Goal: Information Seeking & Learning: Learn about a topic

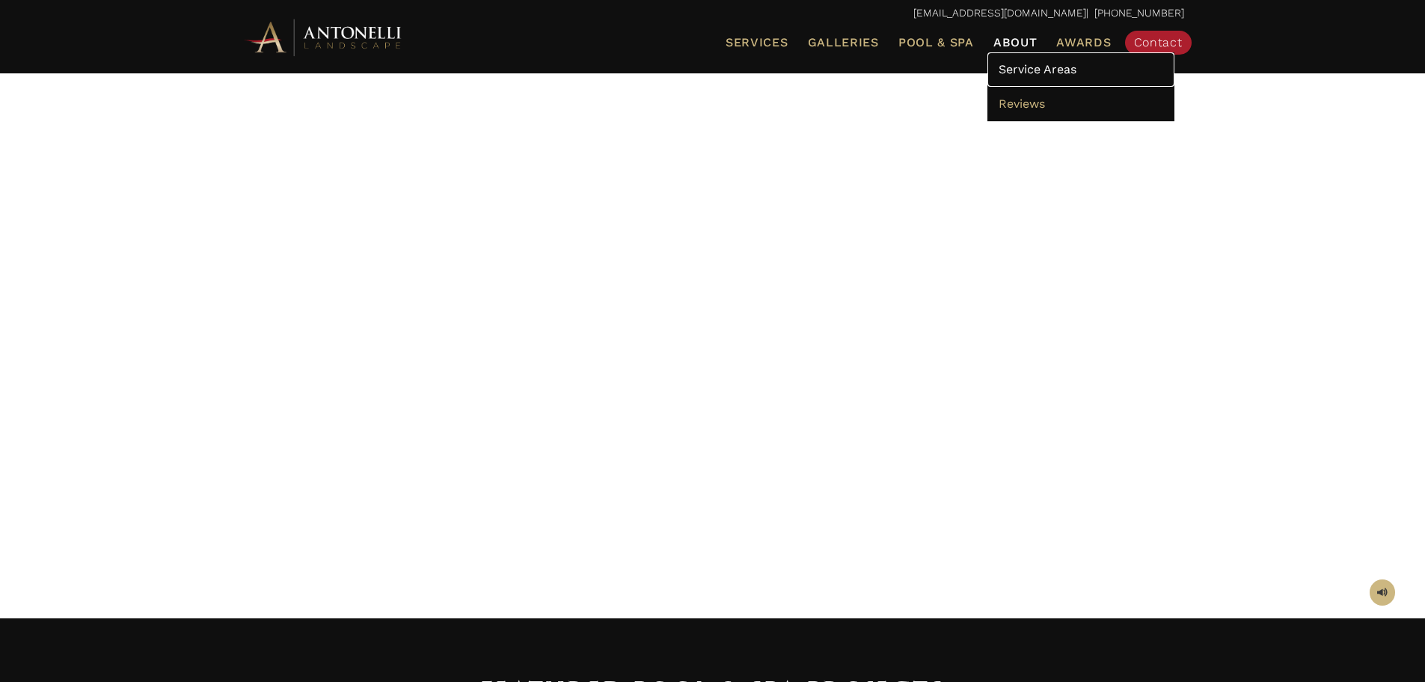
click at [1021, 72] on span "Service Areas" at bounding box center [1038, 69] width 78 height 14
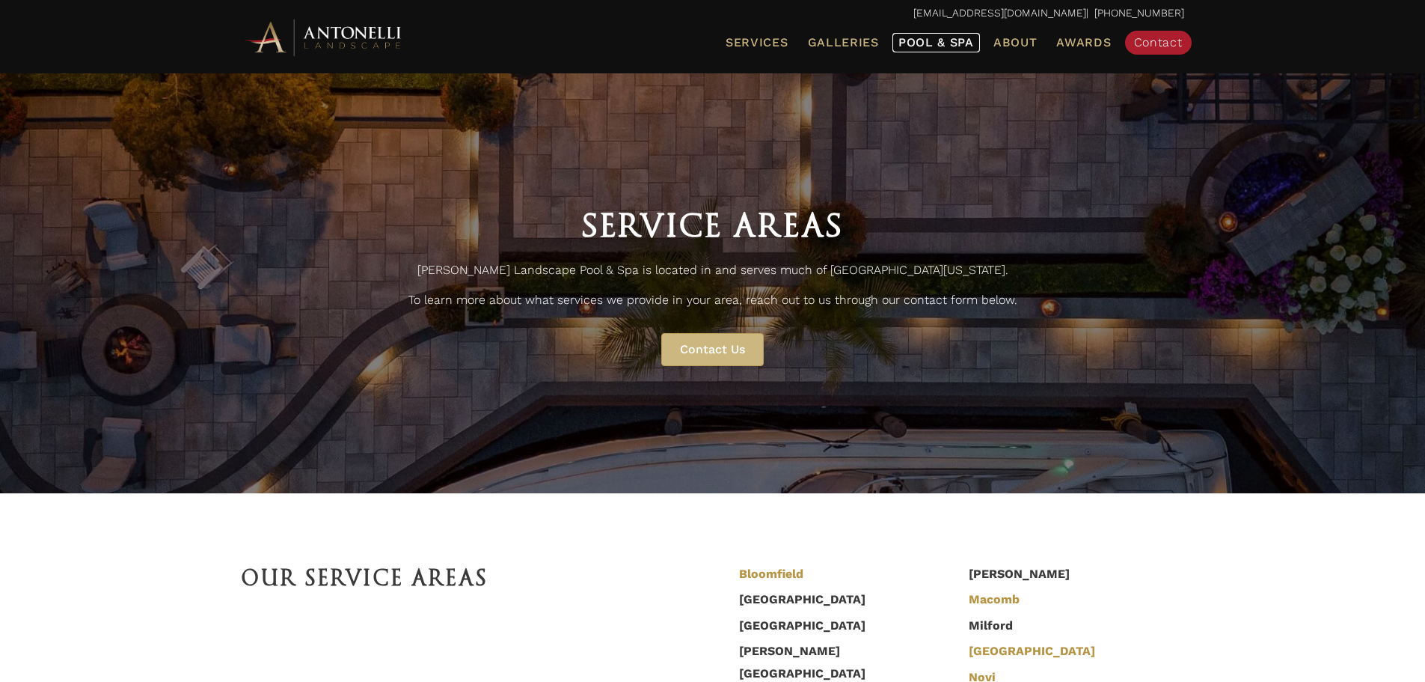
click at [919, 39] on span "Pool & Spa" at bounding box center [936, 42] width 76 height 14
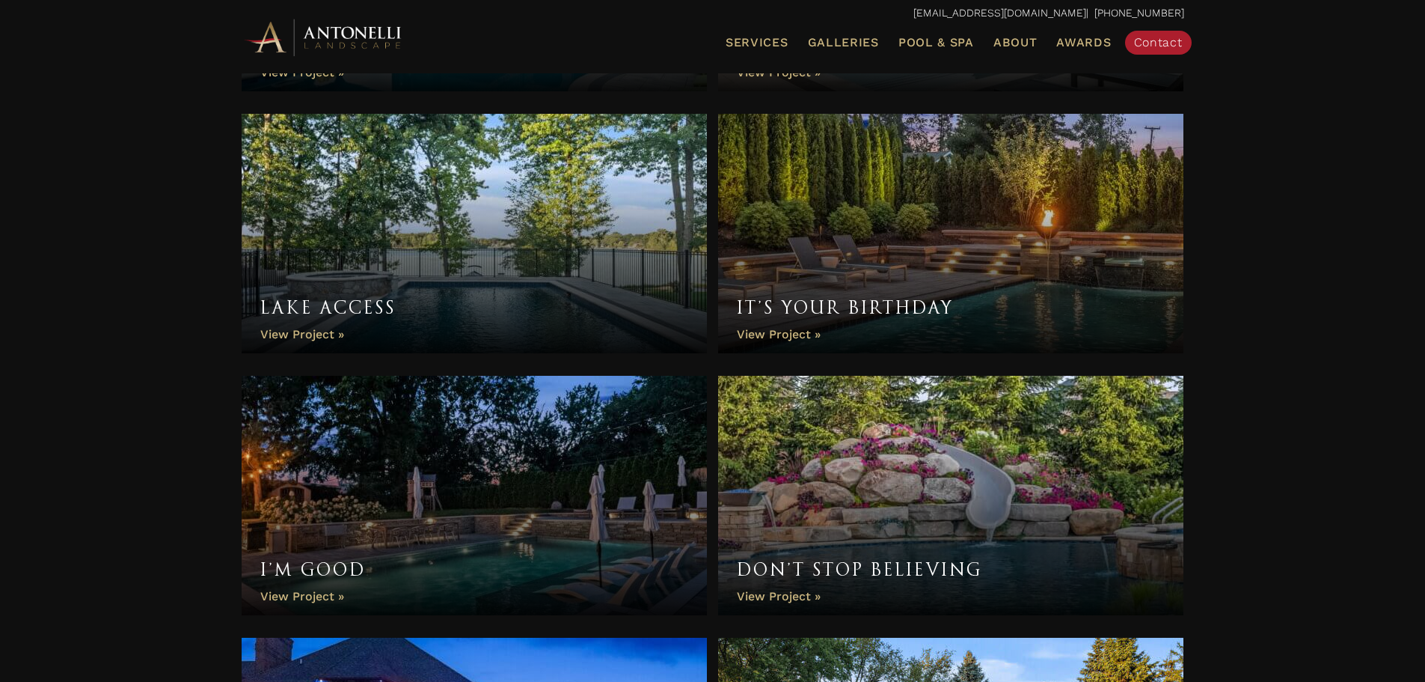
scroll to position [1047, 0]
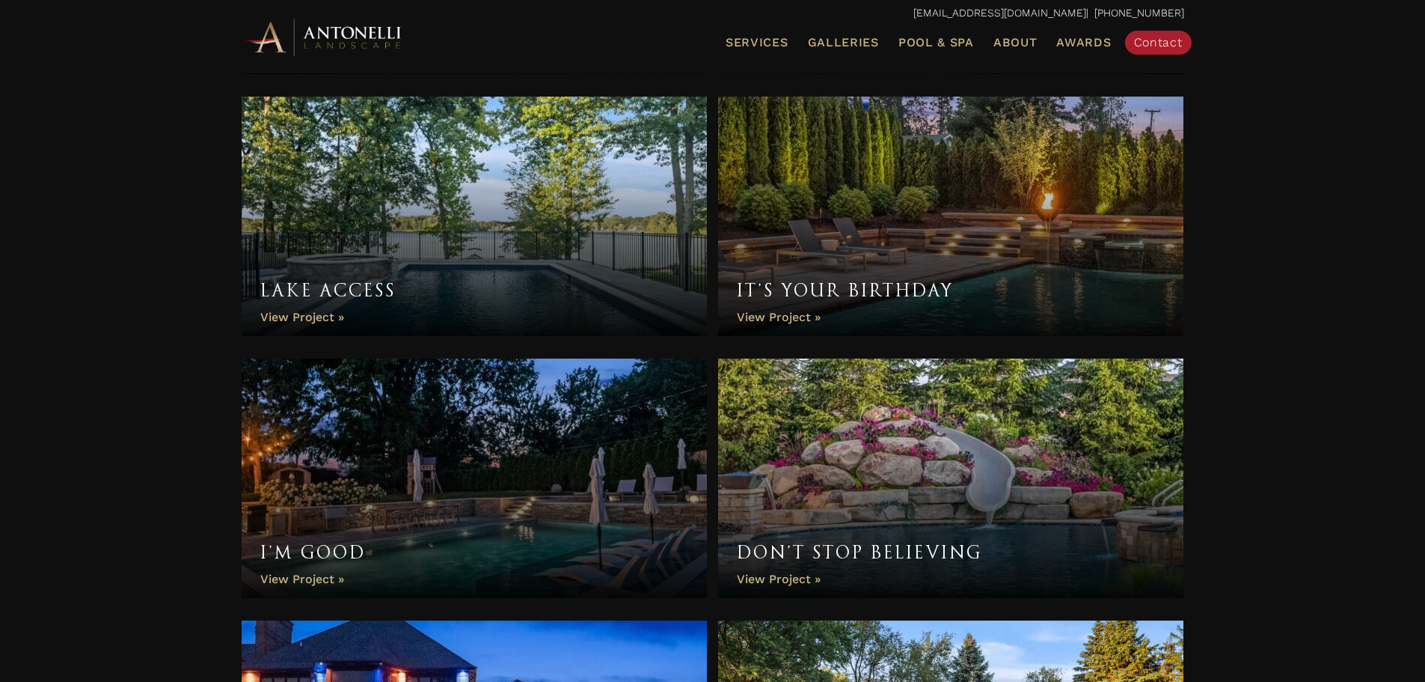
click at [988, 236] on link "It’s Your Birthday" at bounding box center [951, 216] width 466 height 239
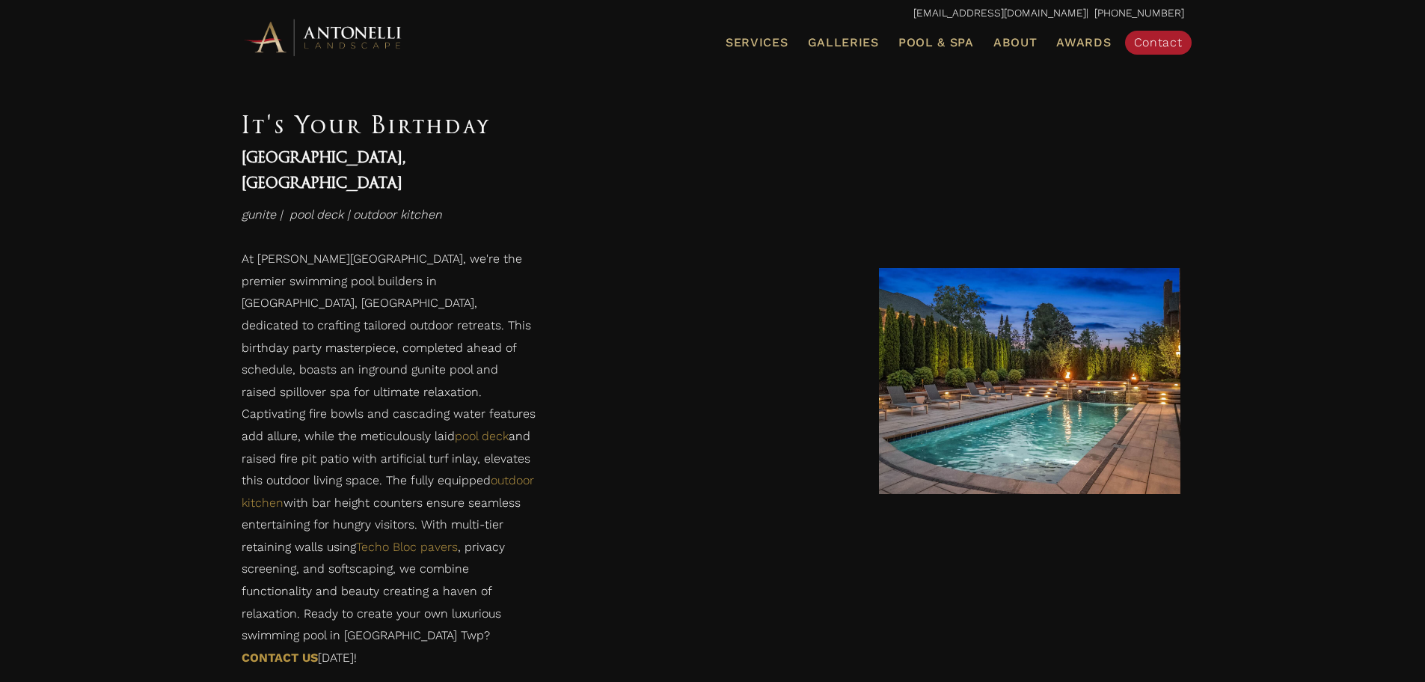
scroll to position [673, 0]
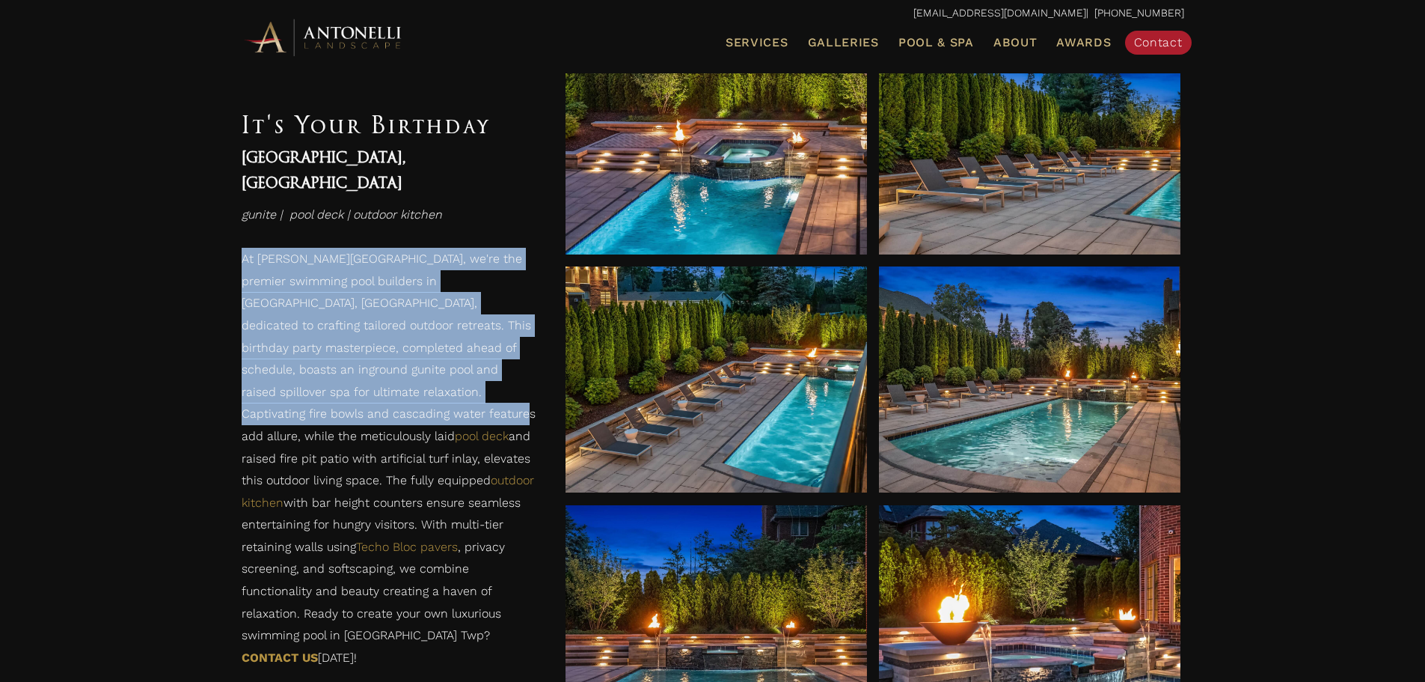
drag, startPoint x: 241, startPoint y: 221, endPoint x: 323, endPoint y: 377, distance: 176.7
click at [324, 378] on div "At Antonelli Landscape Pool & Spa, we're the premier swimming pool builders in …" at bounding box center [389, 480] width 324 height 495
click at [266, 308] on p "At Antonelli Landscape Pool & Spa, we're the premier swimming pool builders in …" at bounding box center [389, 462] width 294 height 428
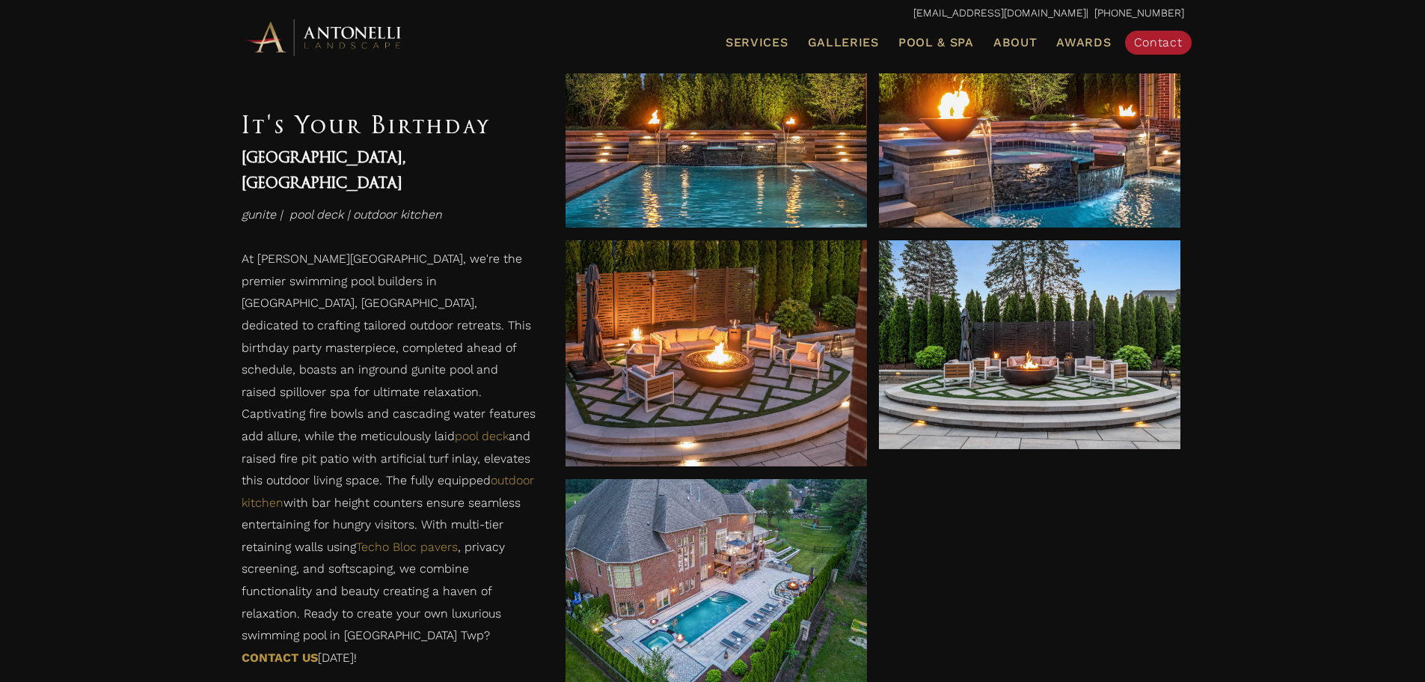
scroll to position [1008, 0]
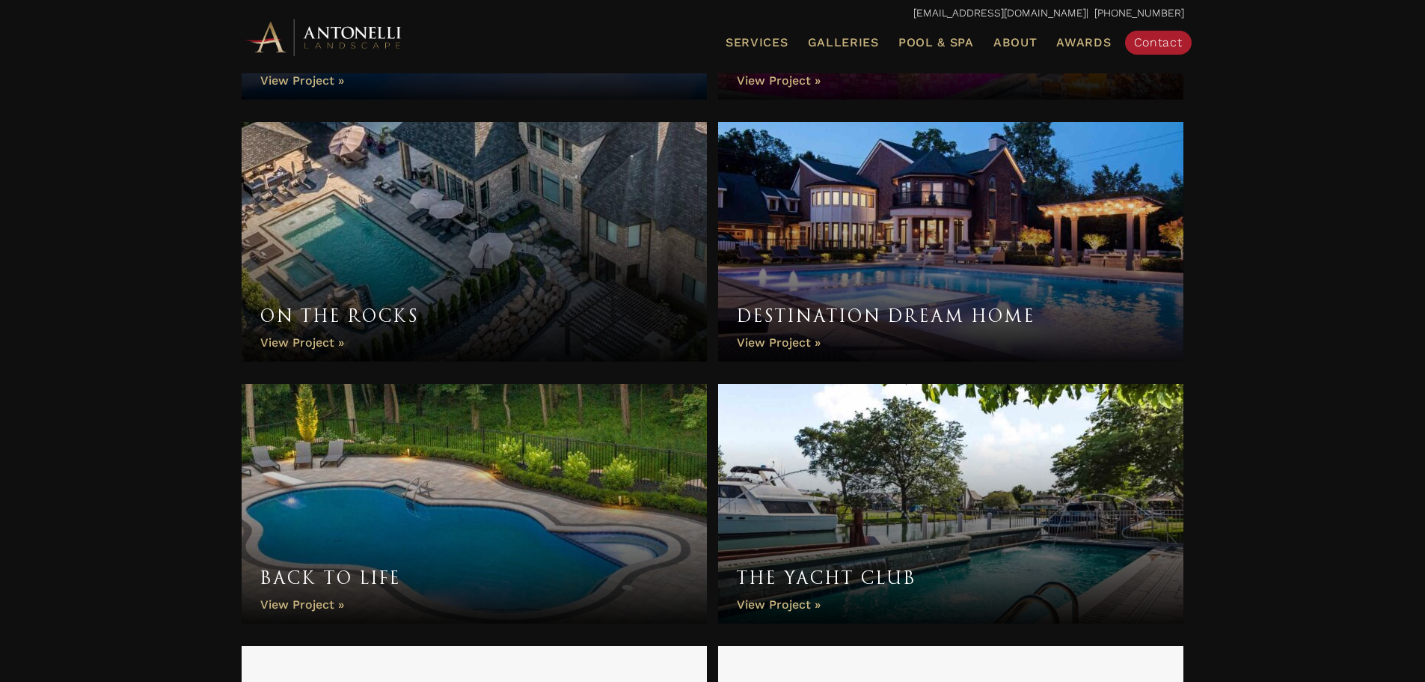
scroll to position [2599, 0]
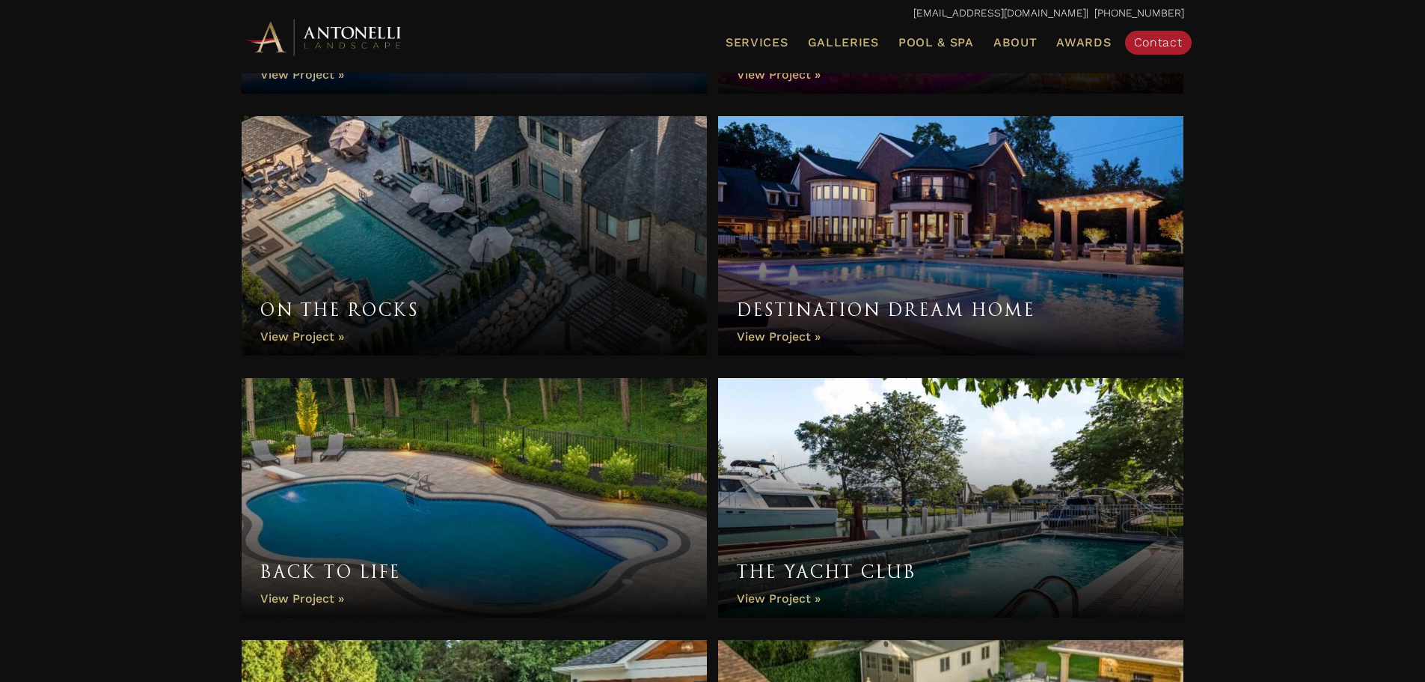
click at [446, 263] on link "On the Rocks" at bounding box center [475, 235] width 466 height 239
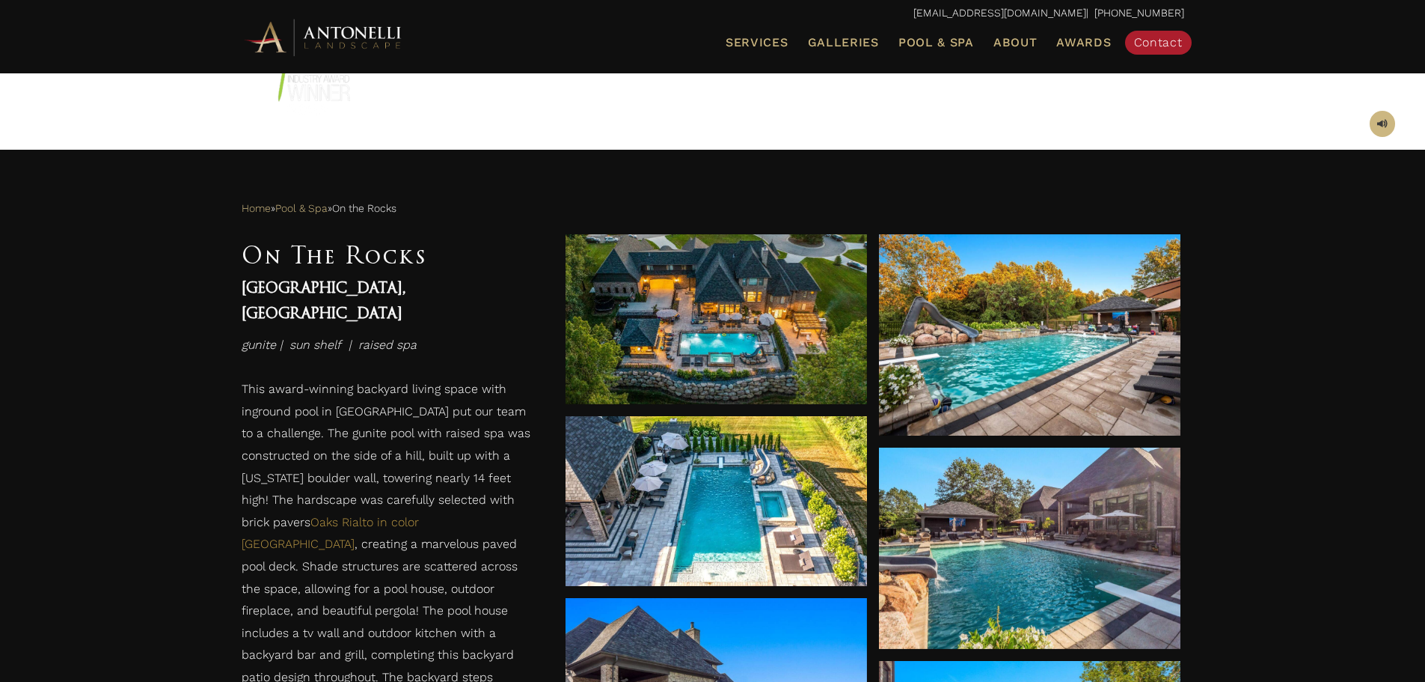
scroll to position [748, 0]
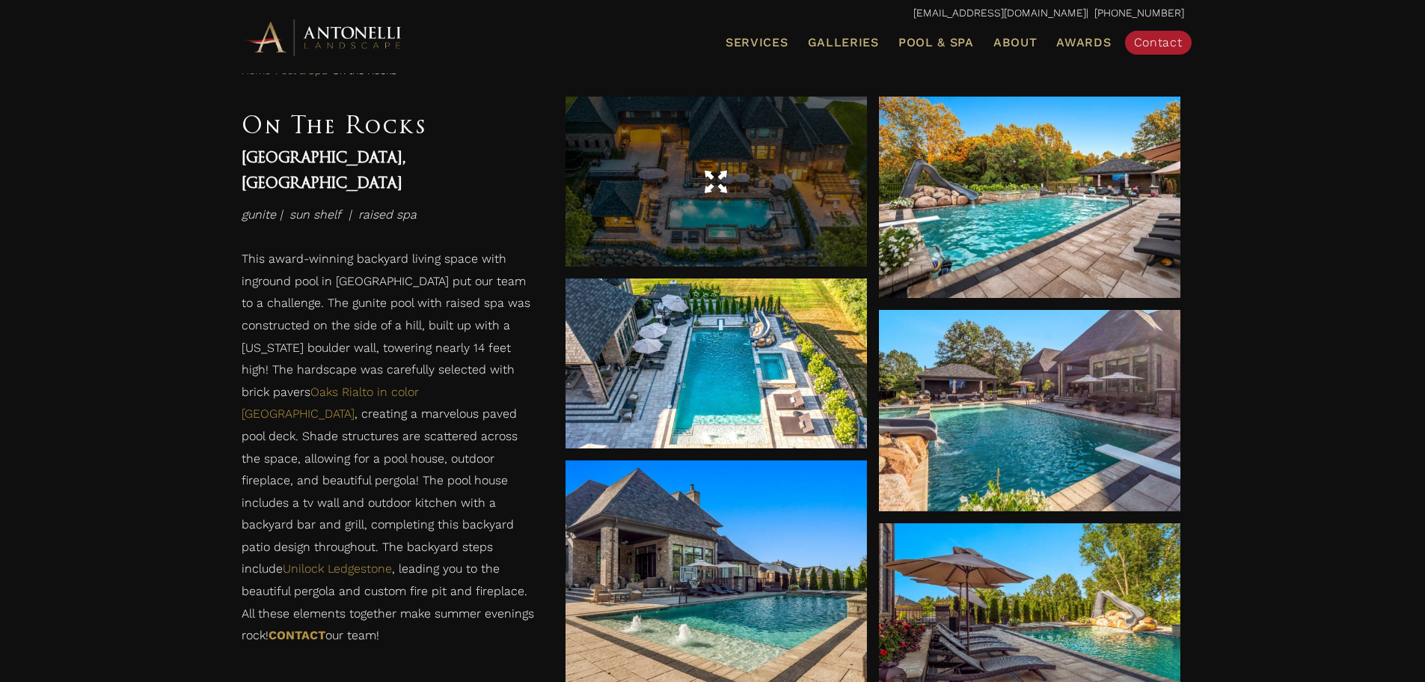
click at [685, 203] on div at bounding box center [716, 182] width 301 height 170
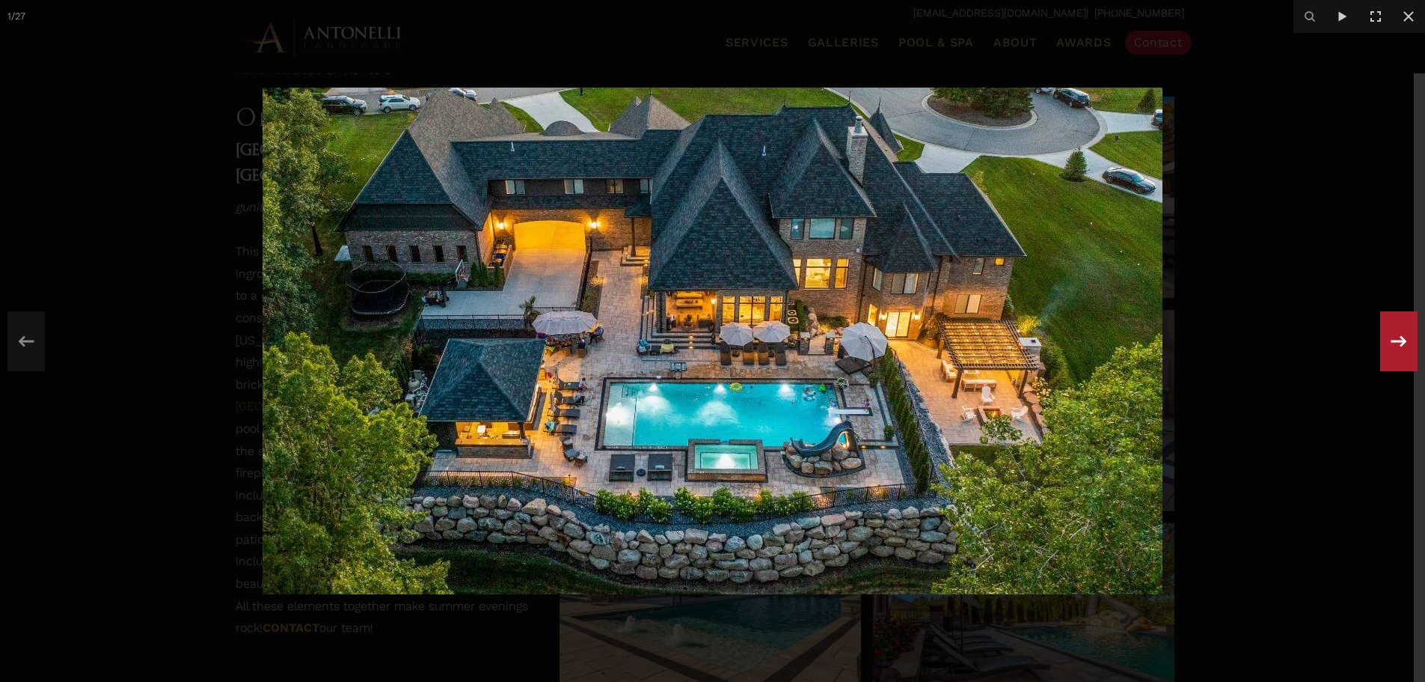
click at [1408, 346] on icon at bounding box center [1399, 340] width 27 height 49
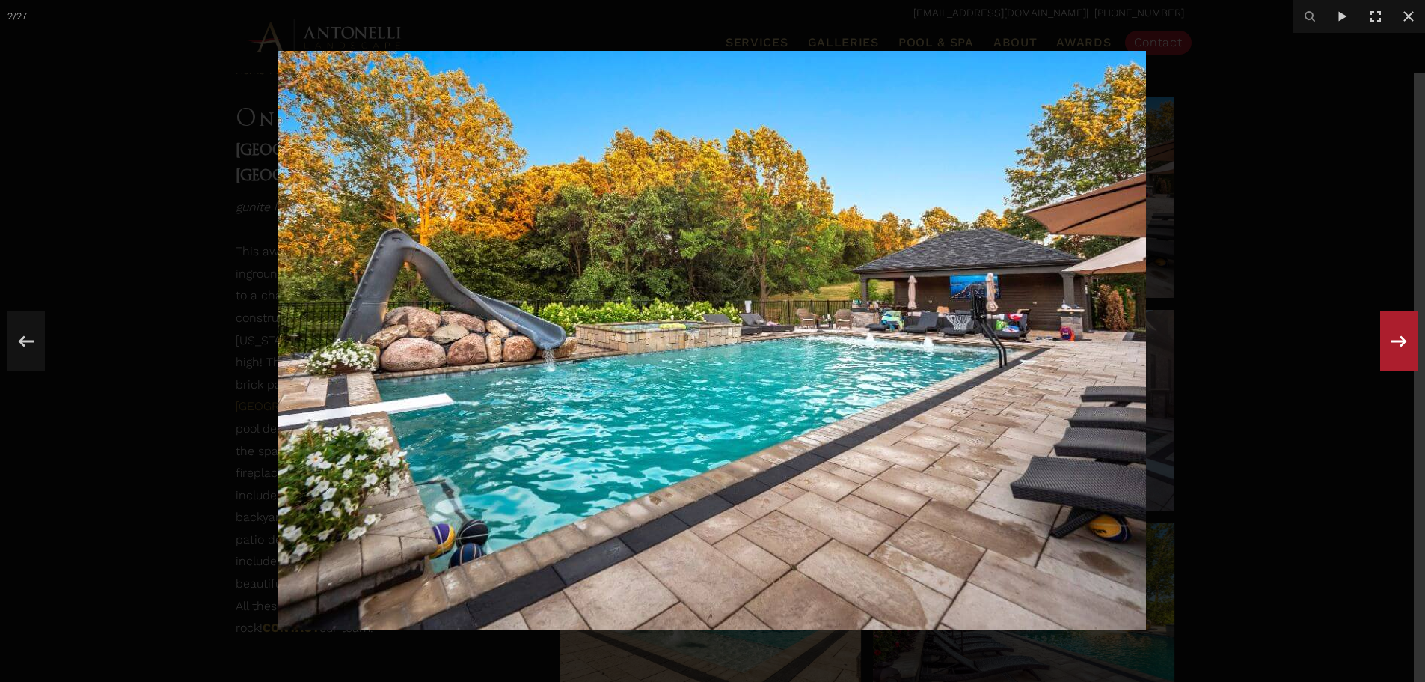
click at [1408, 346] on icon at bounding box center [1399, 340] width 27 height 49
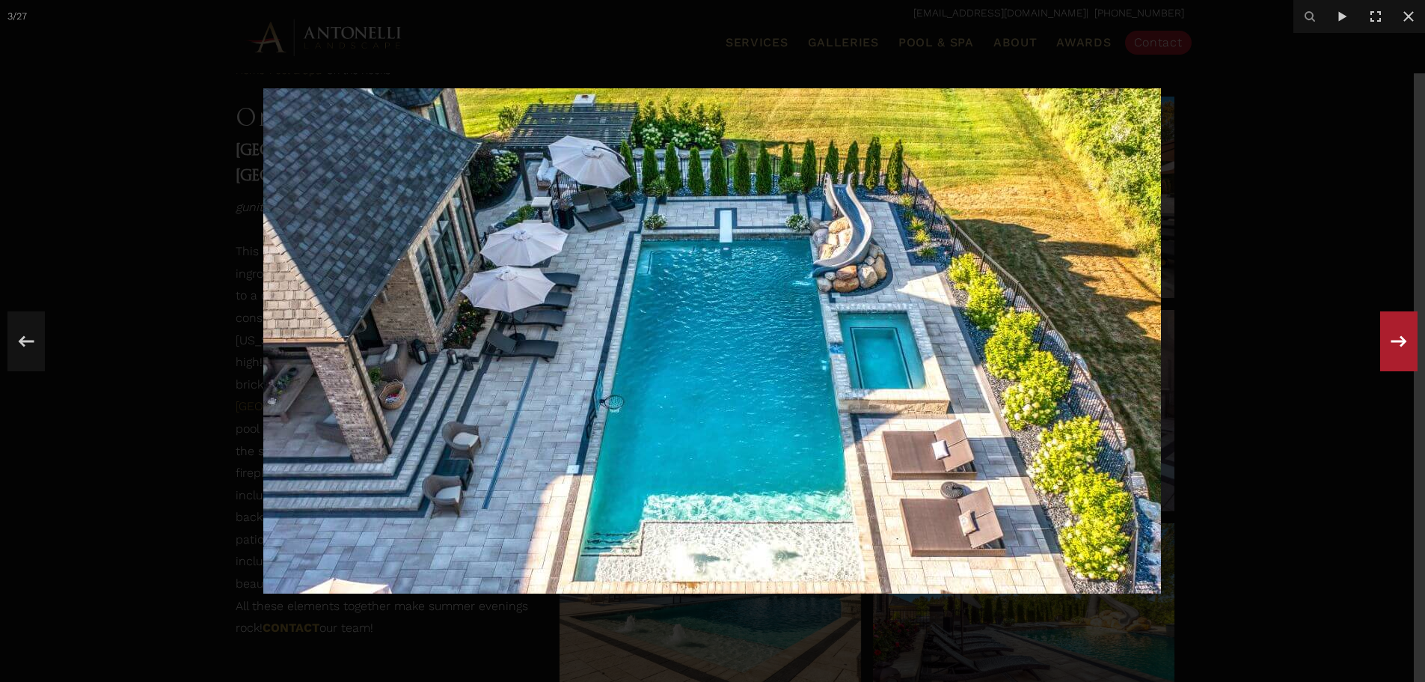
click at [1408, 346] on icon at bounding box center [1399, 340] width 27 height 49
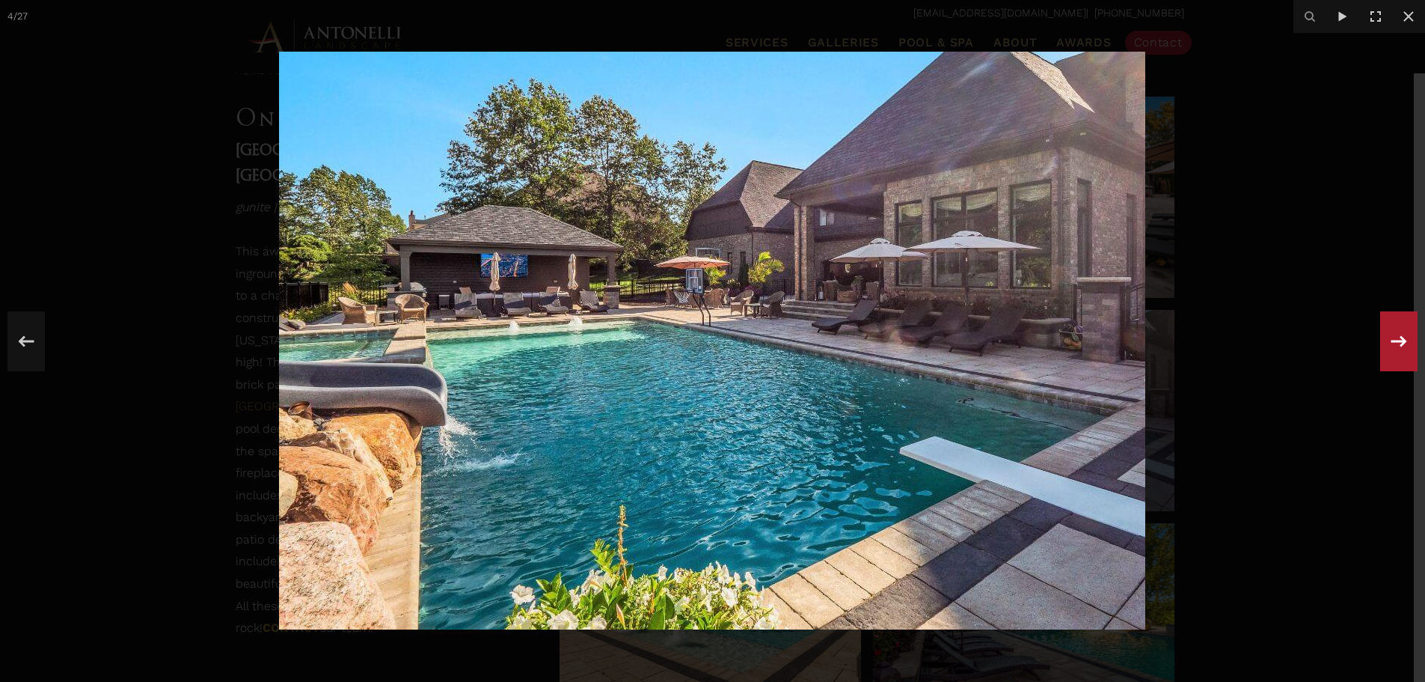
click at [1408, 346] on icon at bounding box center [1399, 340] width 27 height 49
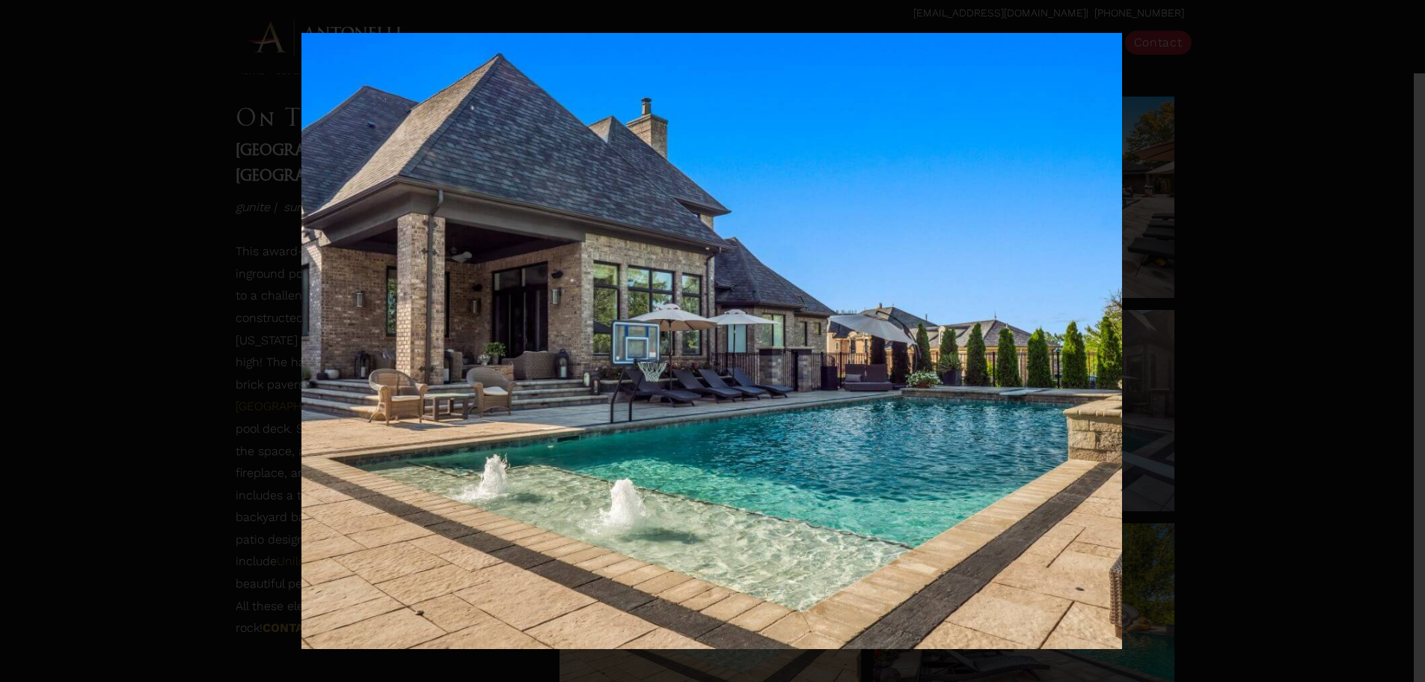
click at [1408, 346] on div "5 / 27" at bounding box center [712, 341] width 1425 height 682
click at [1408, 346] on icon at bounding box center [1399, 340] width 27 height 49
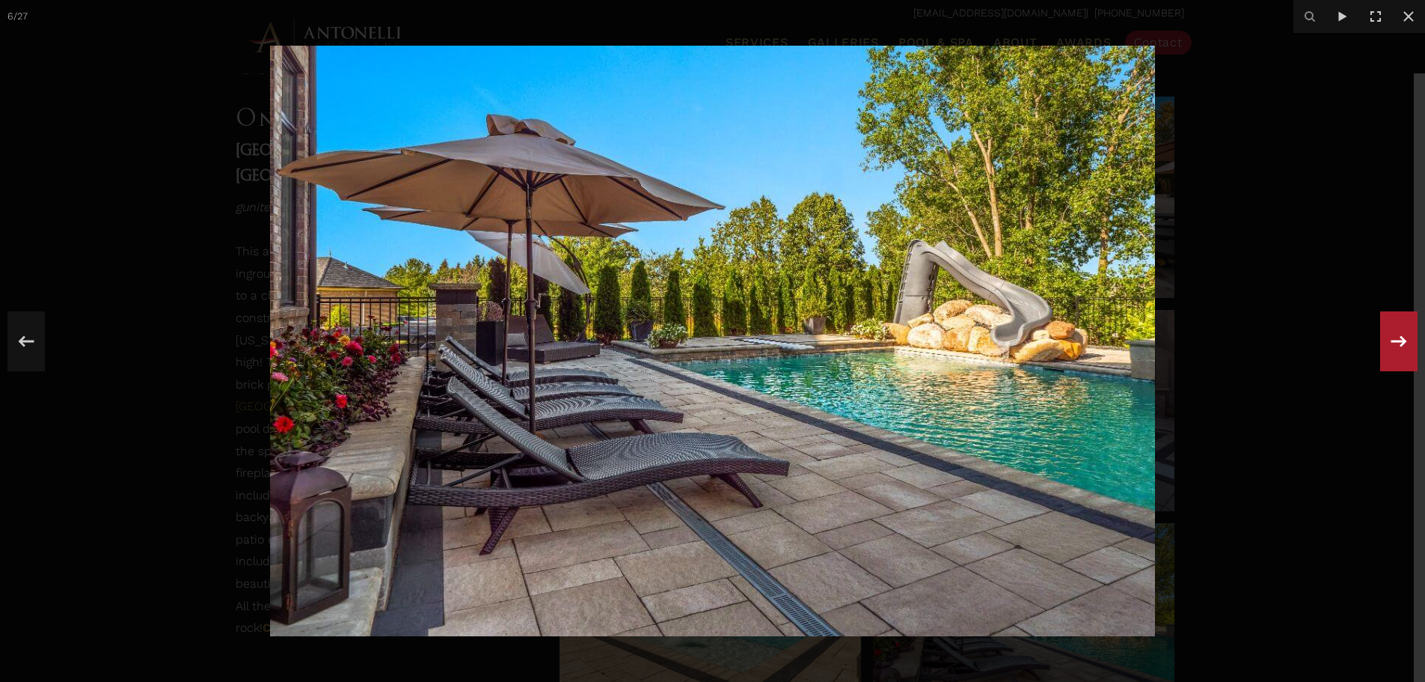
click at [1408, 346] on icon at bounding box center [1399, 340] width 27 height 49
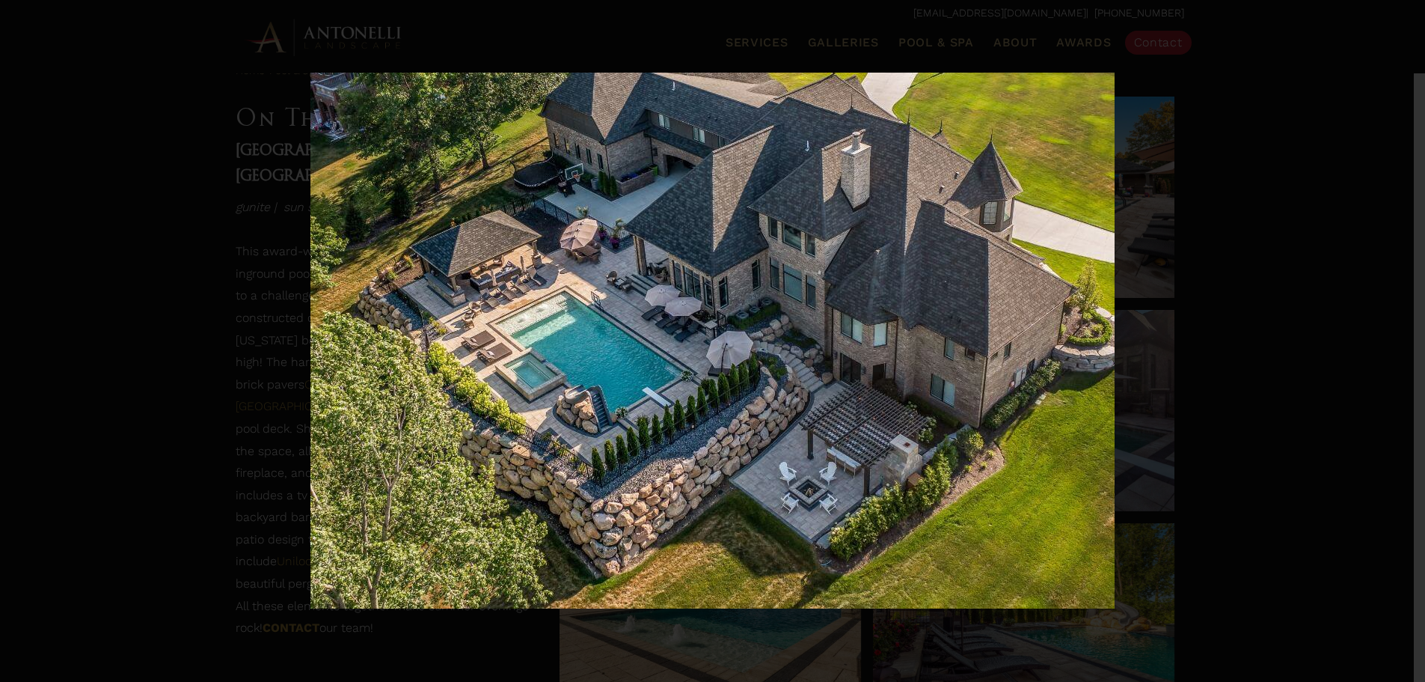
click at [1408, 346] on div "7 / 27" at bounding box center [712, 341] width 1425 height 682
click at [1385, 339] on div at bounding box center [1398, 341] width 37 height 60
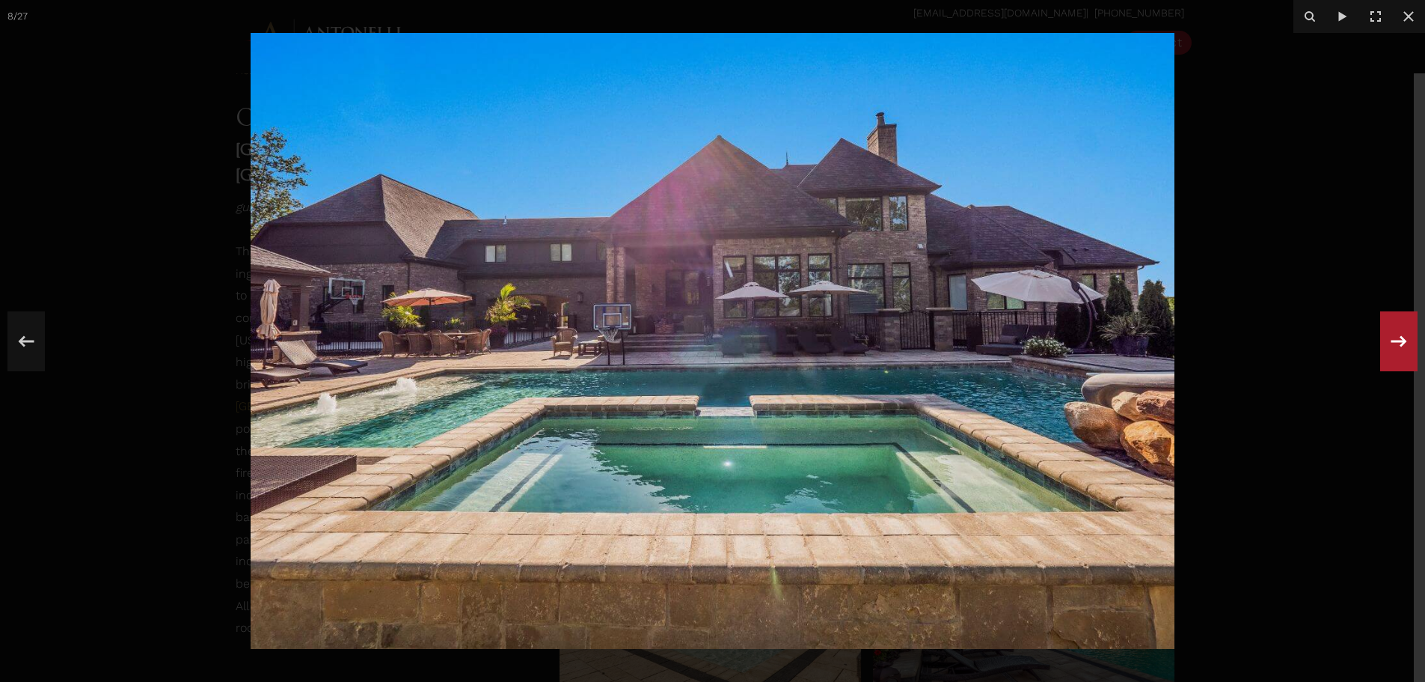
click at [1385, 338] on div at bounding box center [1398, 341] width 37 height 60
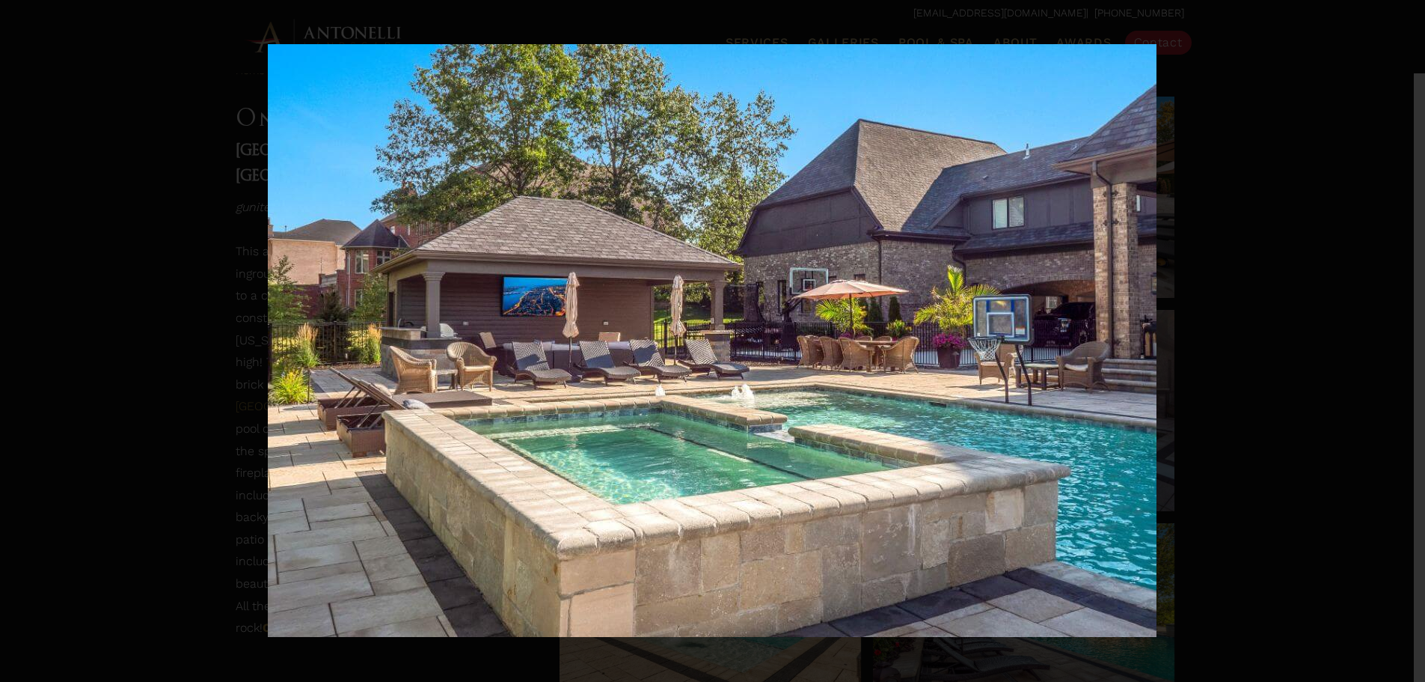
click at [1391, 330] on div "9 / 27" at bounding box center [712, 341] width 1425 height 682
click at [1391, 330] on icon at bounding box center [1399, 340] width 27 height 49
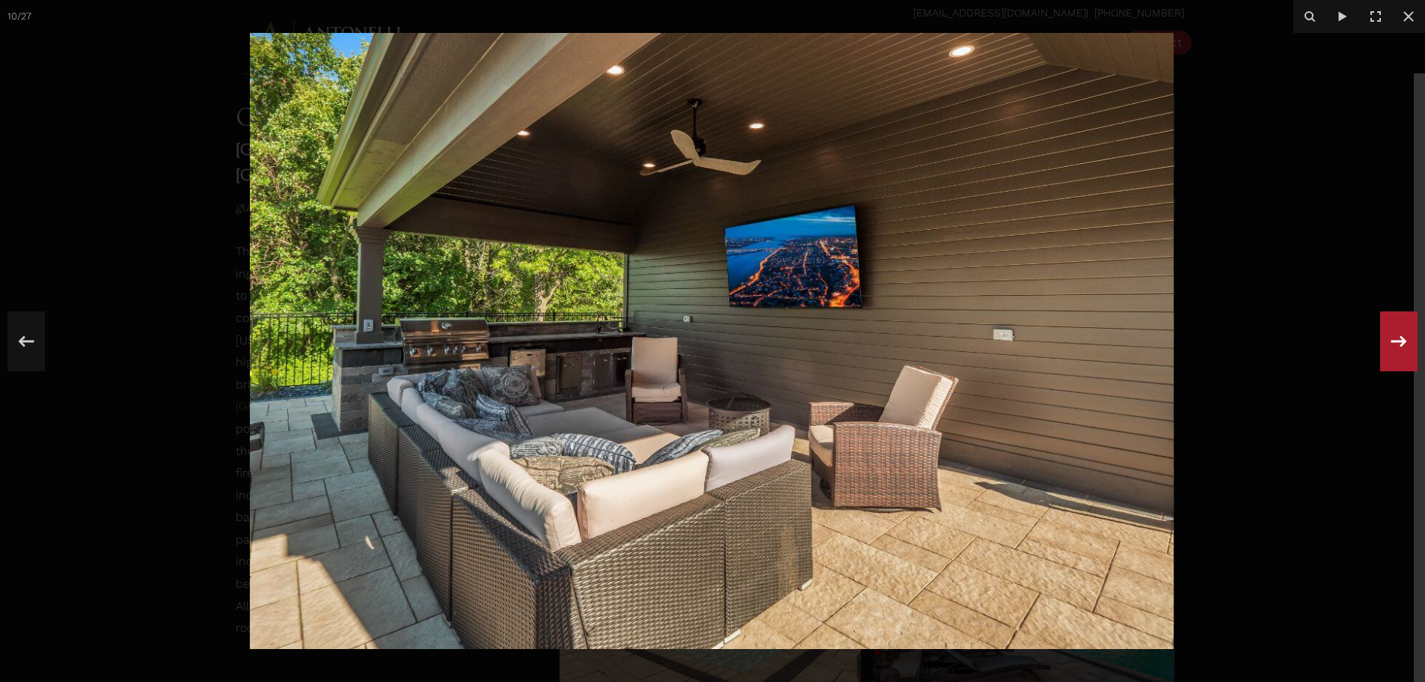
click at [1391, 330] on icon at bounding box center [1399, 340] width 27 height 49
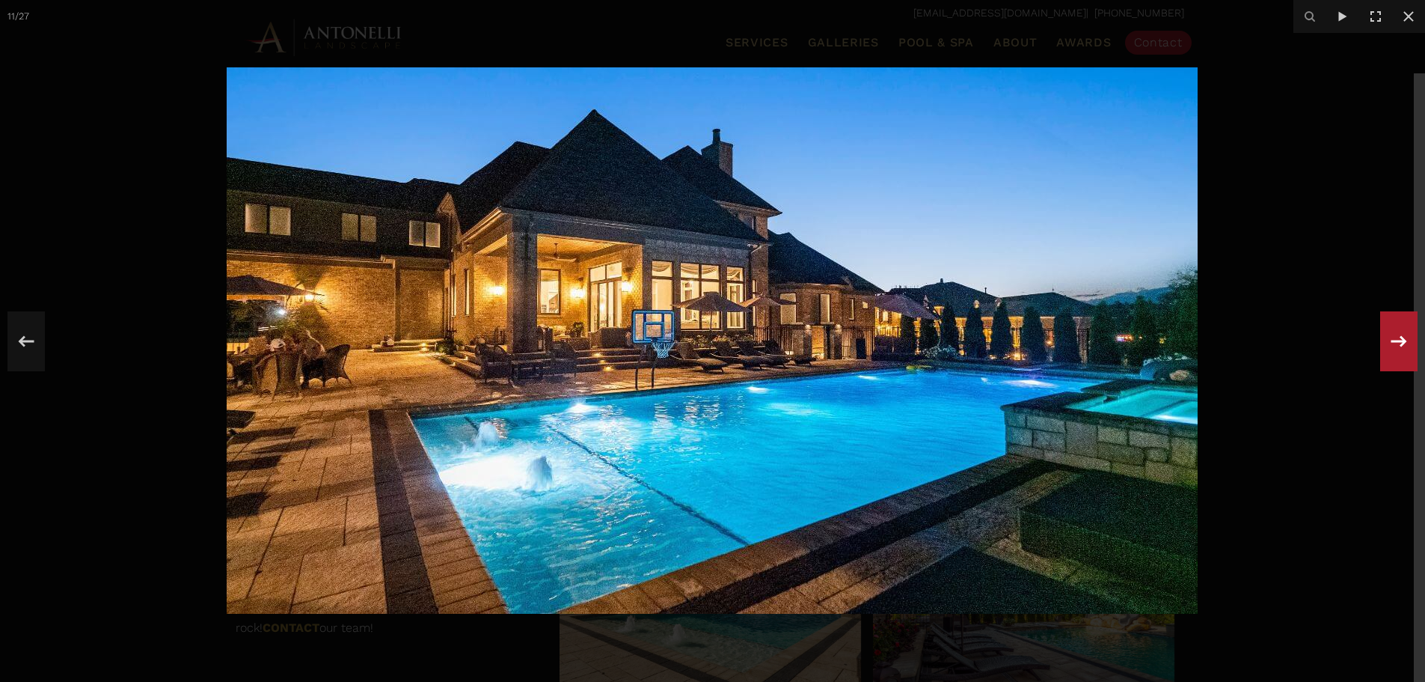
click at [1391, 330] on icon at bounding box center [1399, 340] width 27 height 49
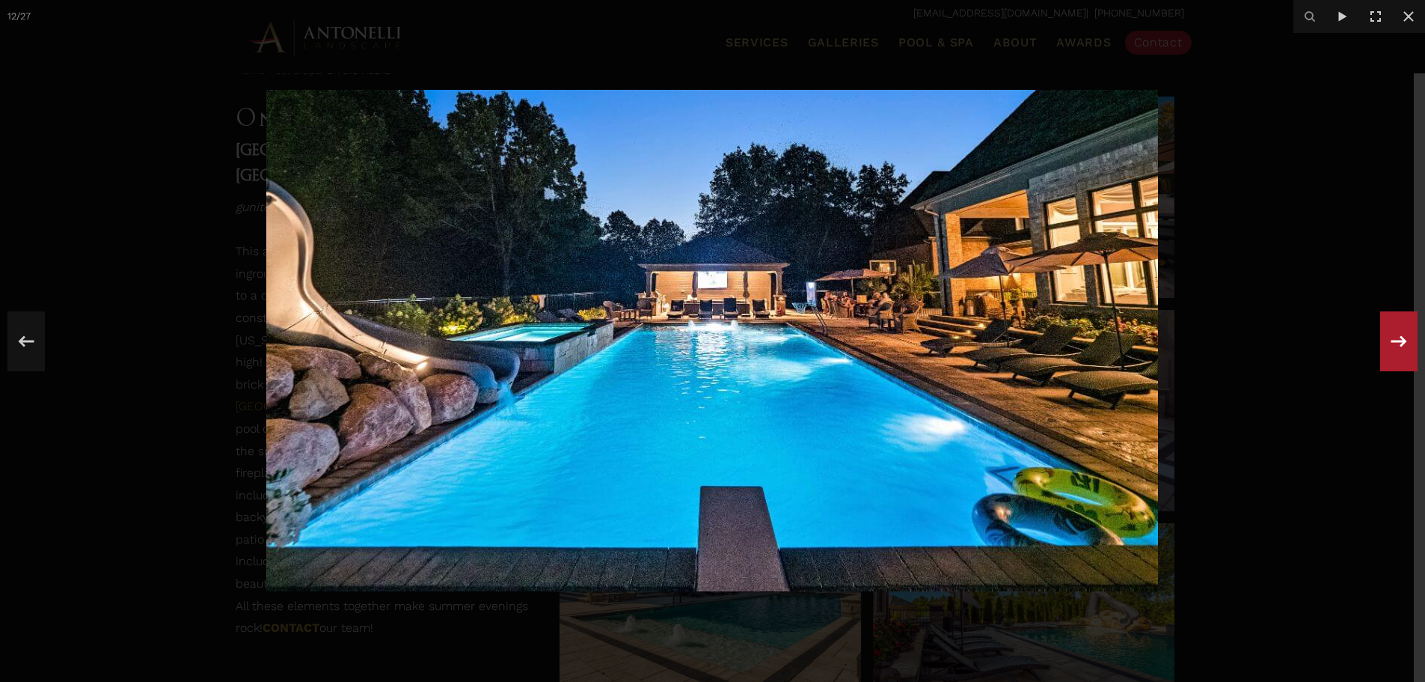
click at [1391, 330] on icon at bounding box center [1399, 340] width 27 height 49
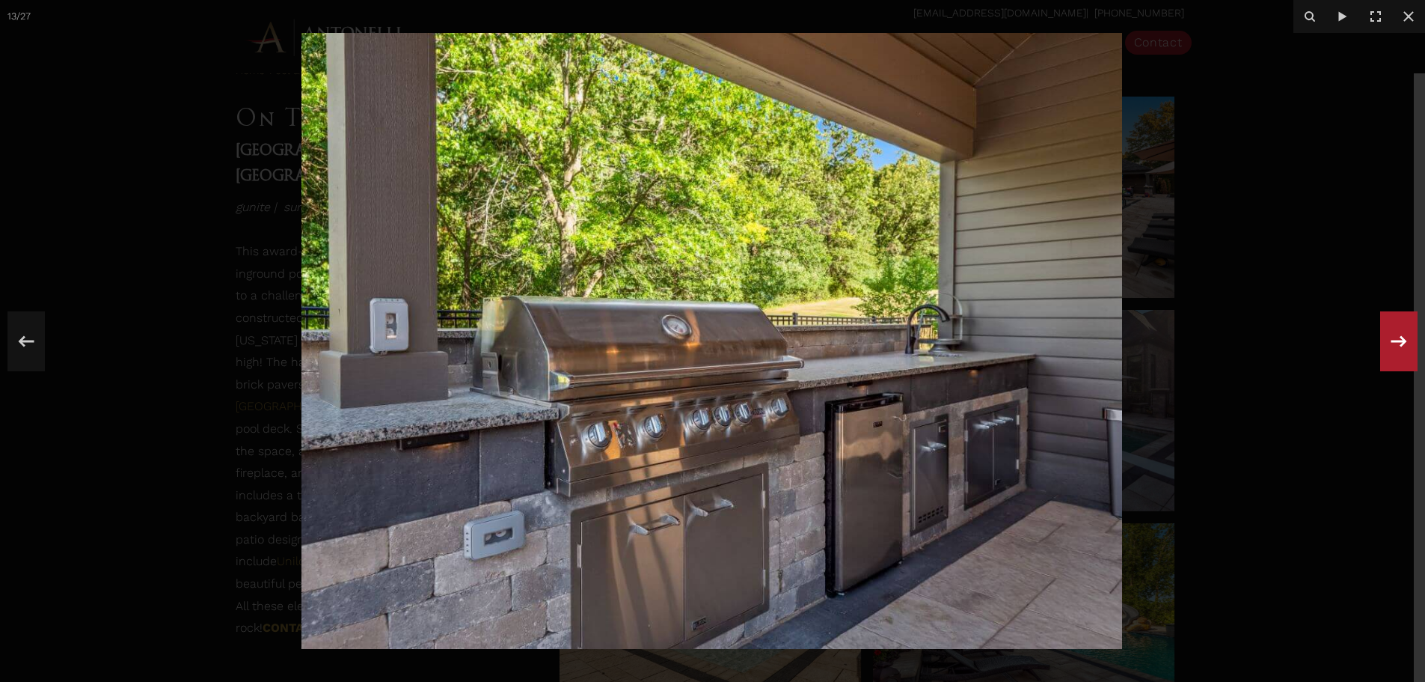
click at [1391, 330] on icon at bounding box center [1399, 340] width 27 height 49
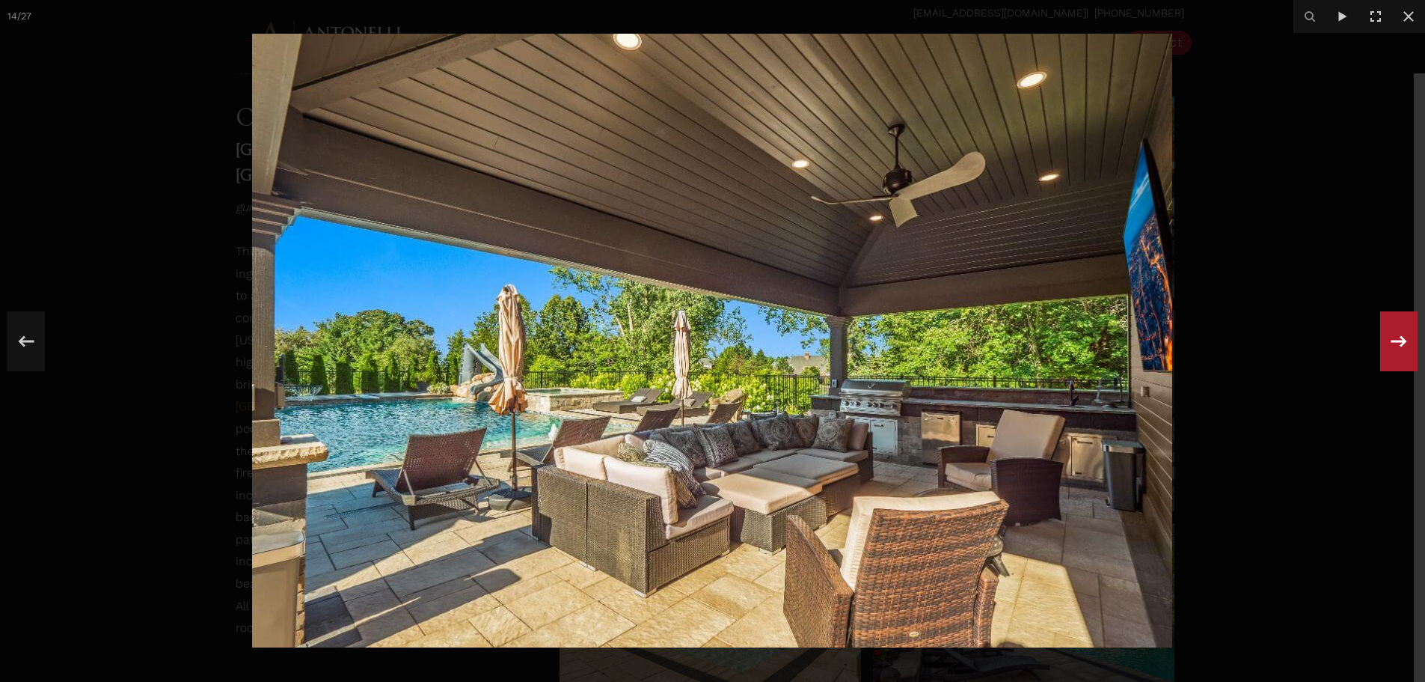
click at [1390, 330] on icon at bounding box center [1399, 340] width 27 height 49
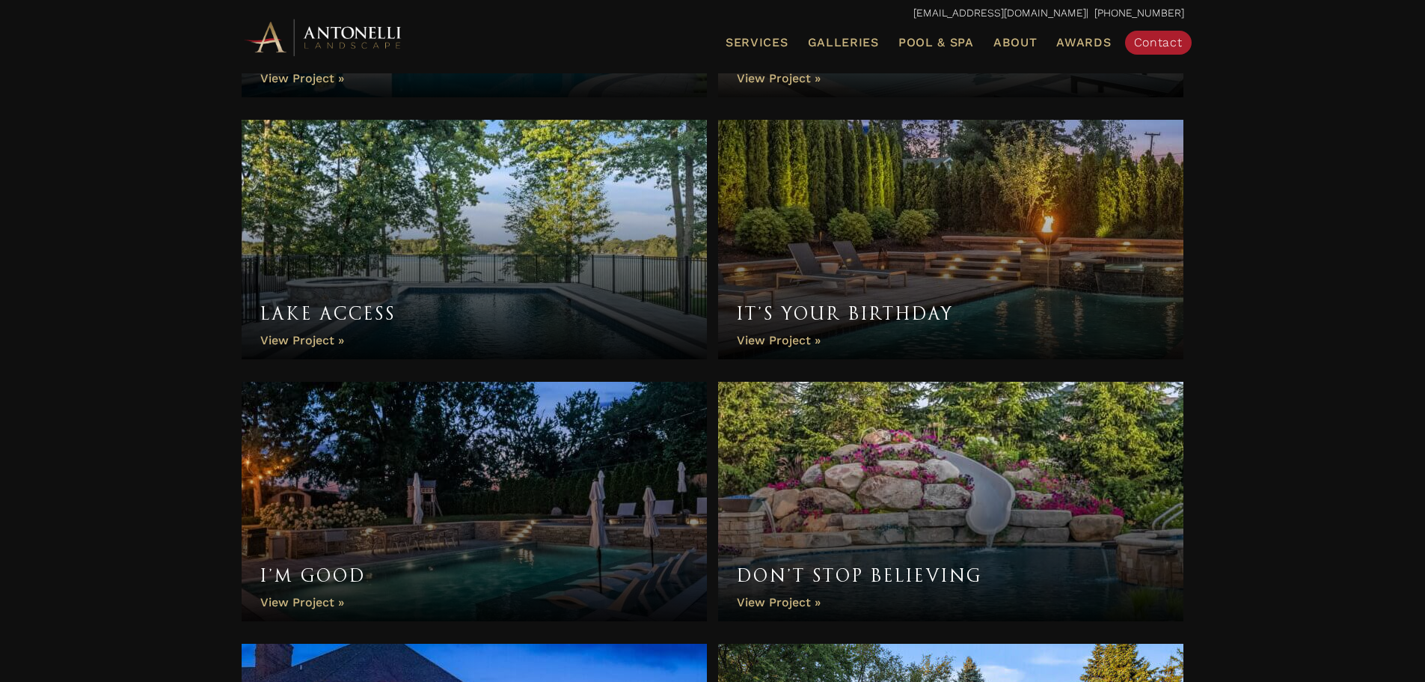
scroll to position [1028, 0]
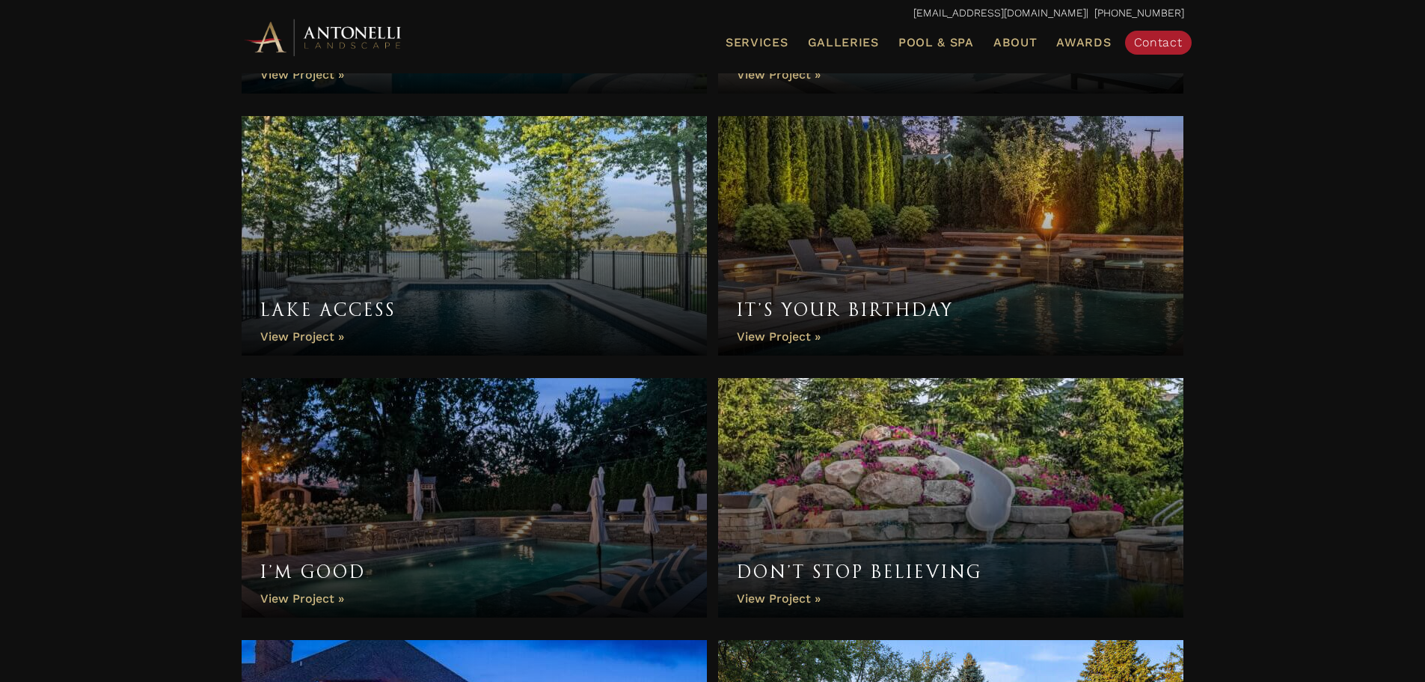
click at [905, 220] on link "It’s Your Birthday" at bounding box center [951, 235] width 466 height 239
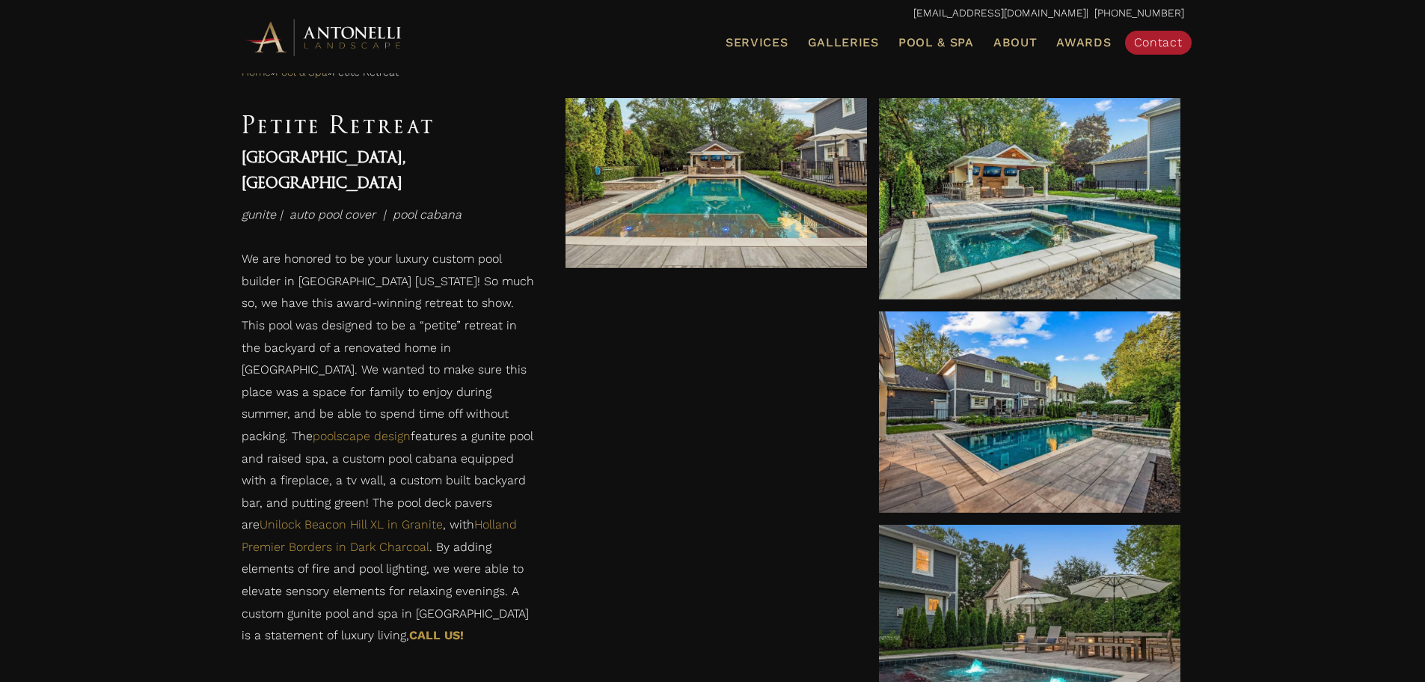
scroll to position [748, 0]
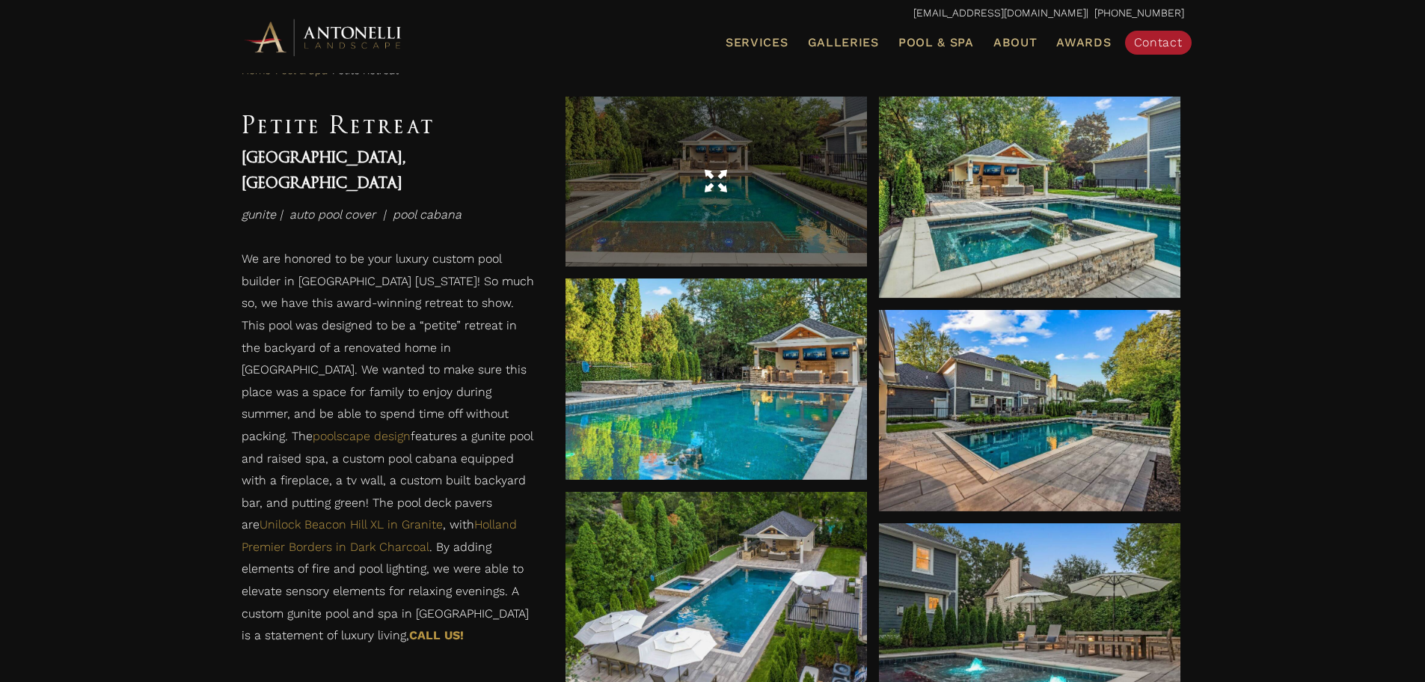
click at [726, 224] on div at bounding box center [716, 182] width 301 height 170
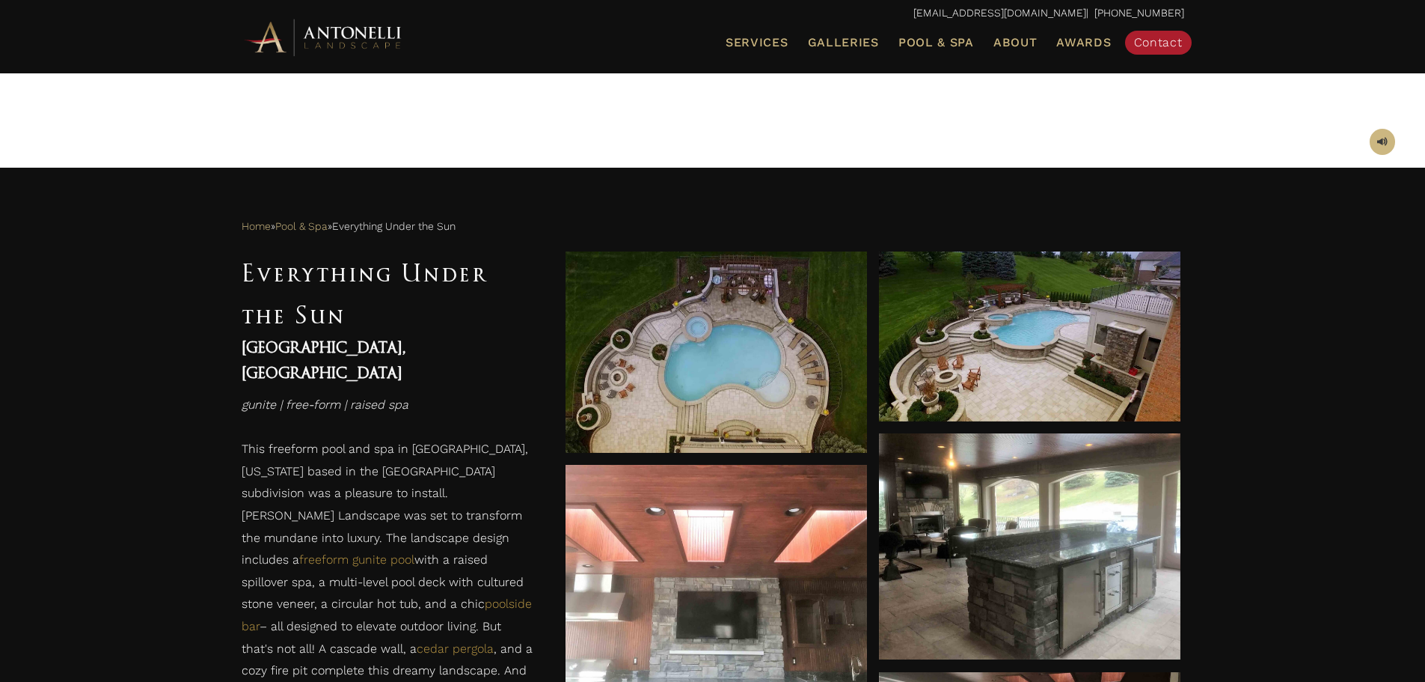
scroll to position [524, 0]
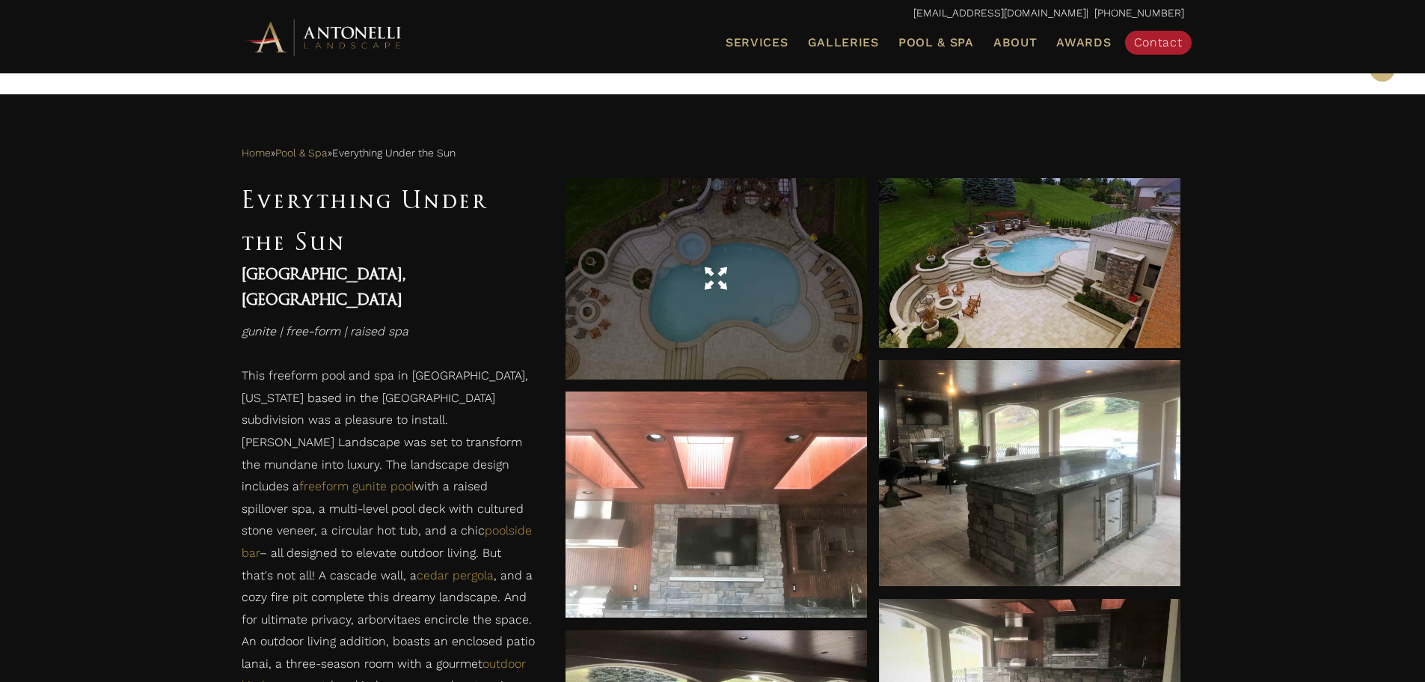
click at [676, 326] on div at bounding box center [716, 278] width 301 height 201
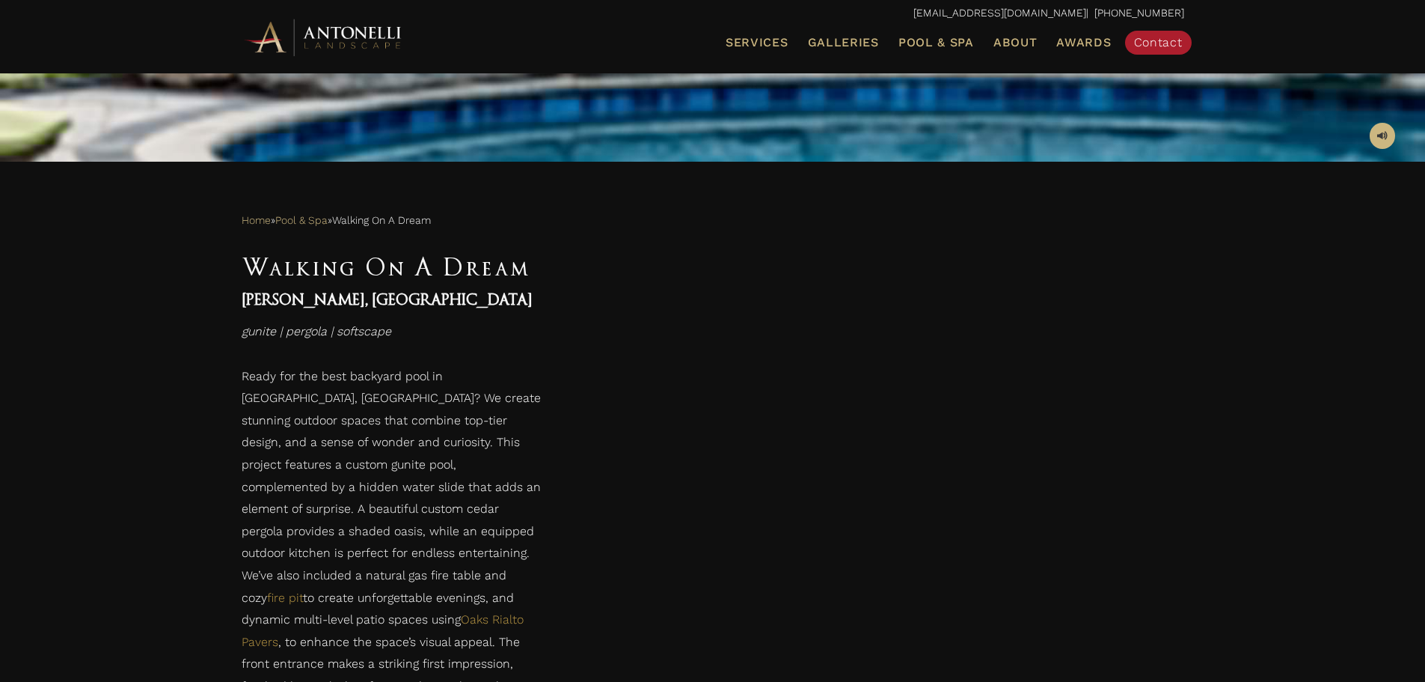
scroll to position [598, 0]
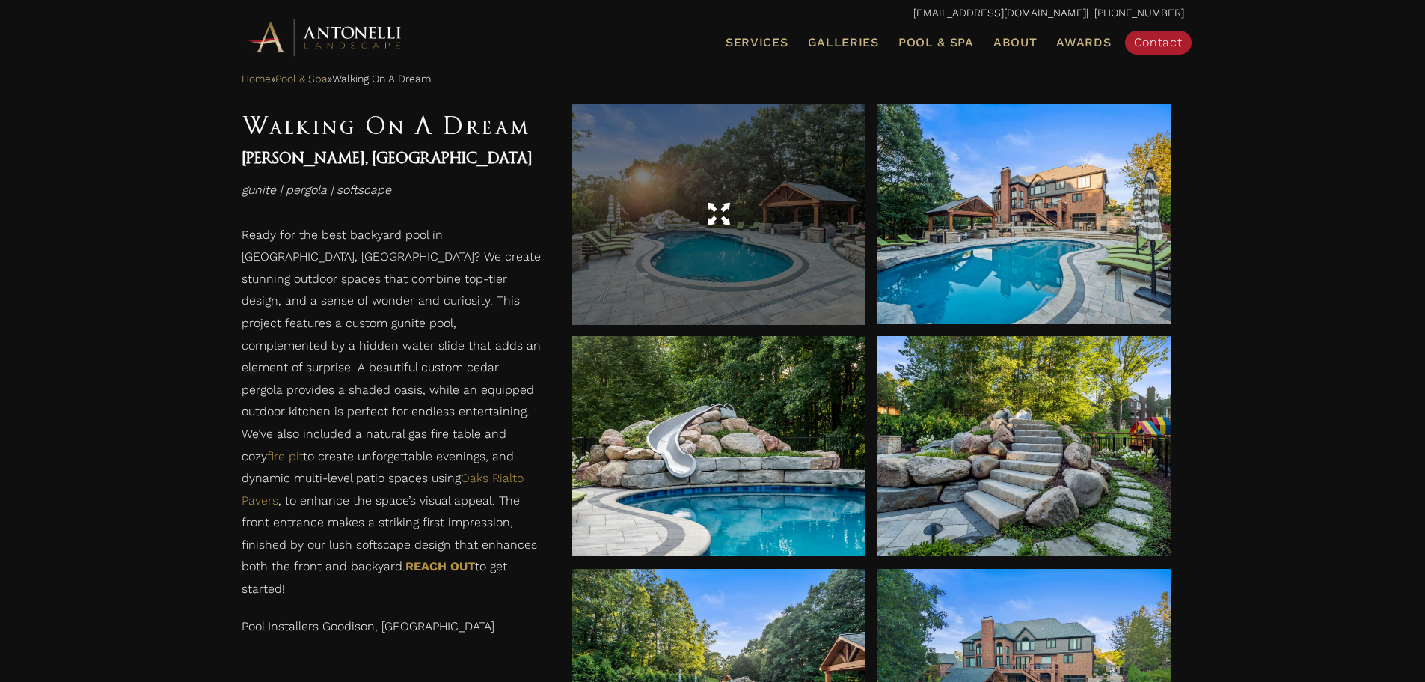
click at [803, 236] on div at bounding box center [719, 214] width 294 height 220
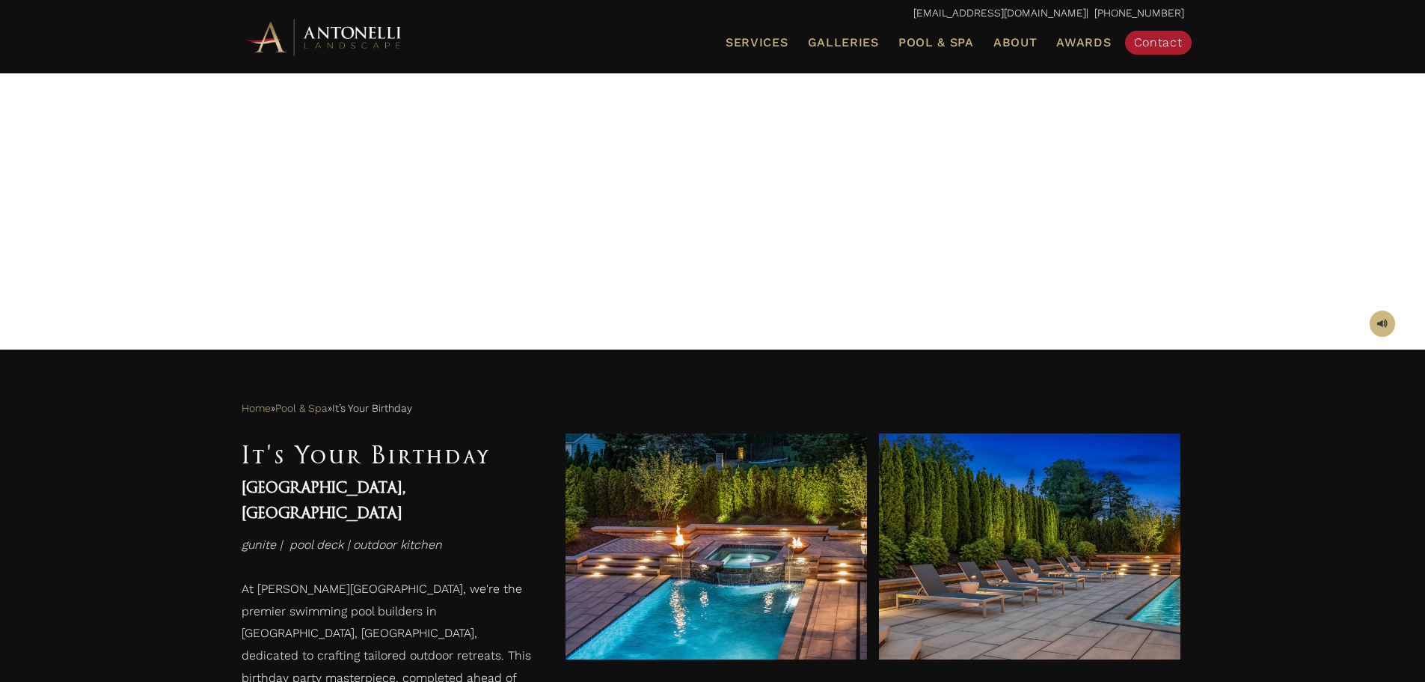
scroll to position [524, 0]
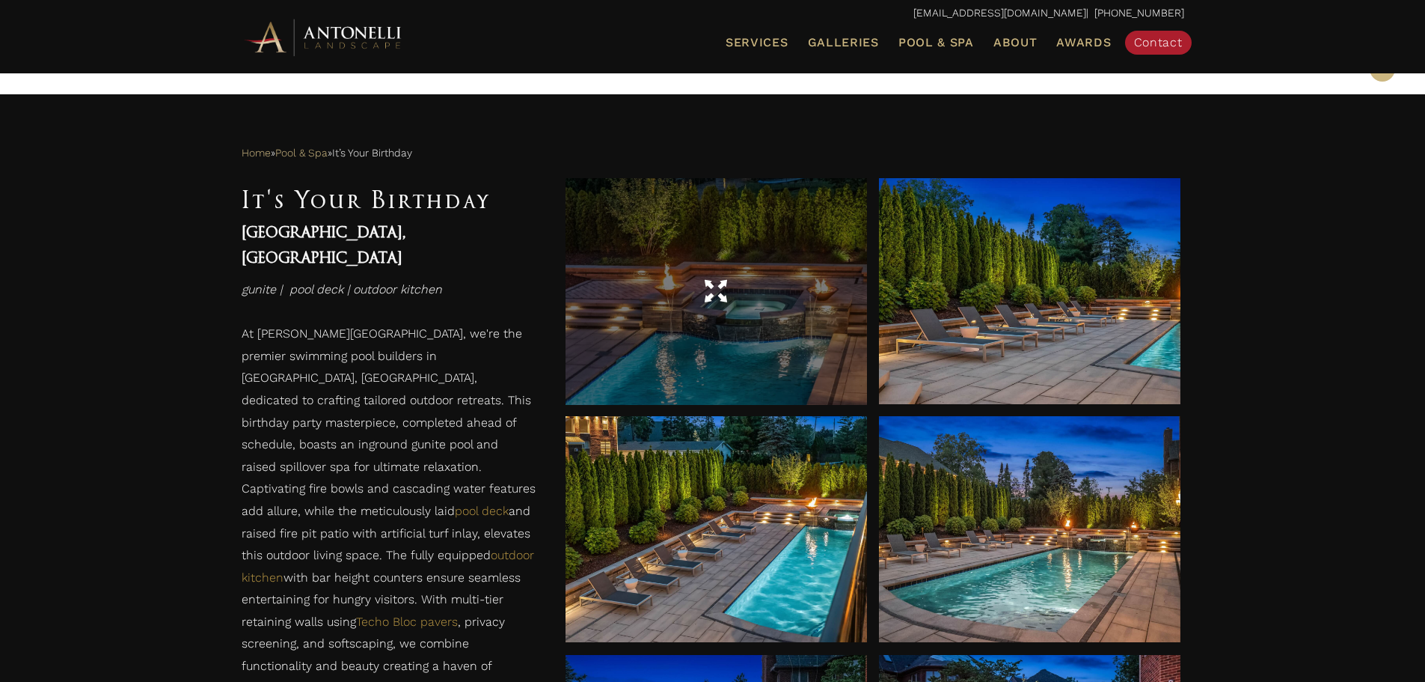
click at [744, 301] on div at bounding box center [716, 292] width 301 height 42
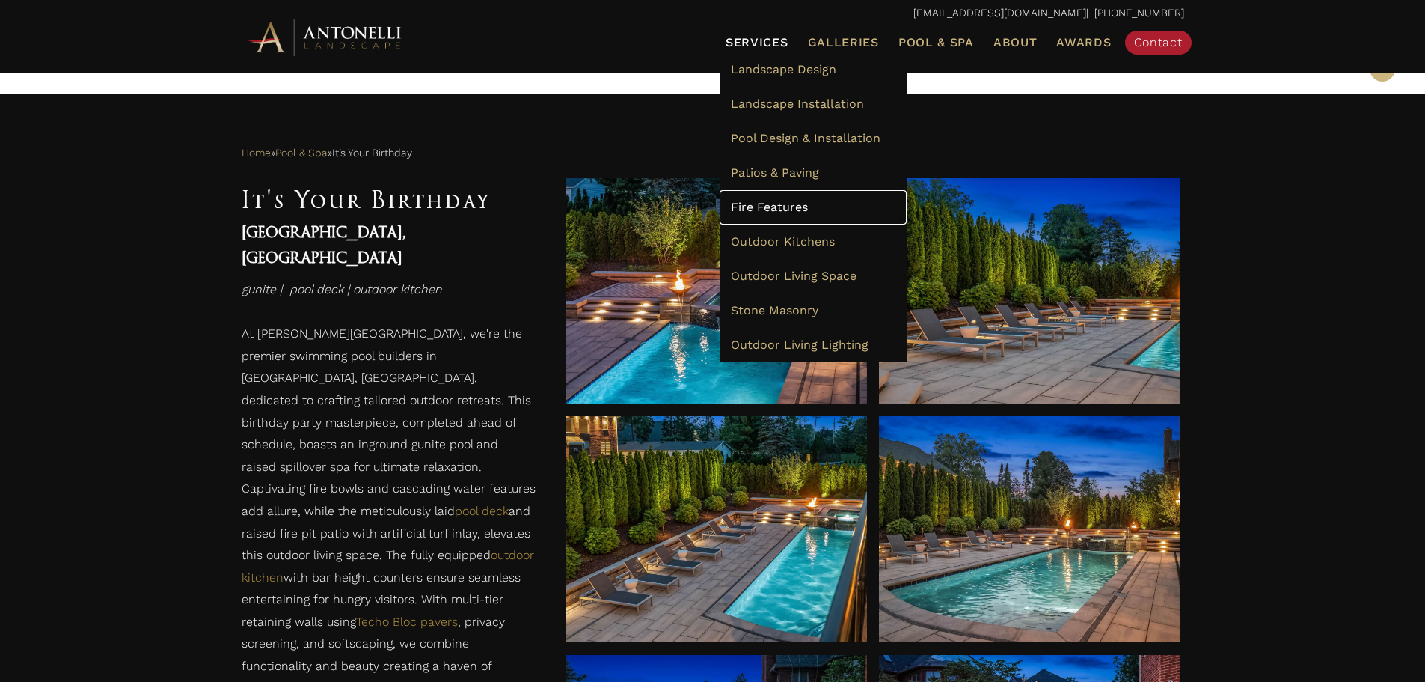
click at [783, 209] on span "Fire Features" at bounding box center [769, 207] width 77 height 14
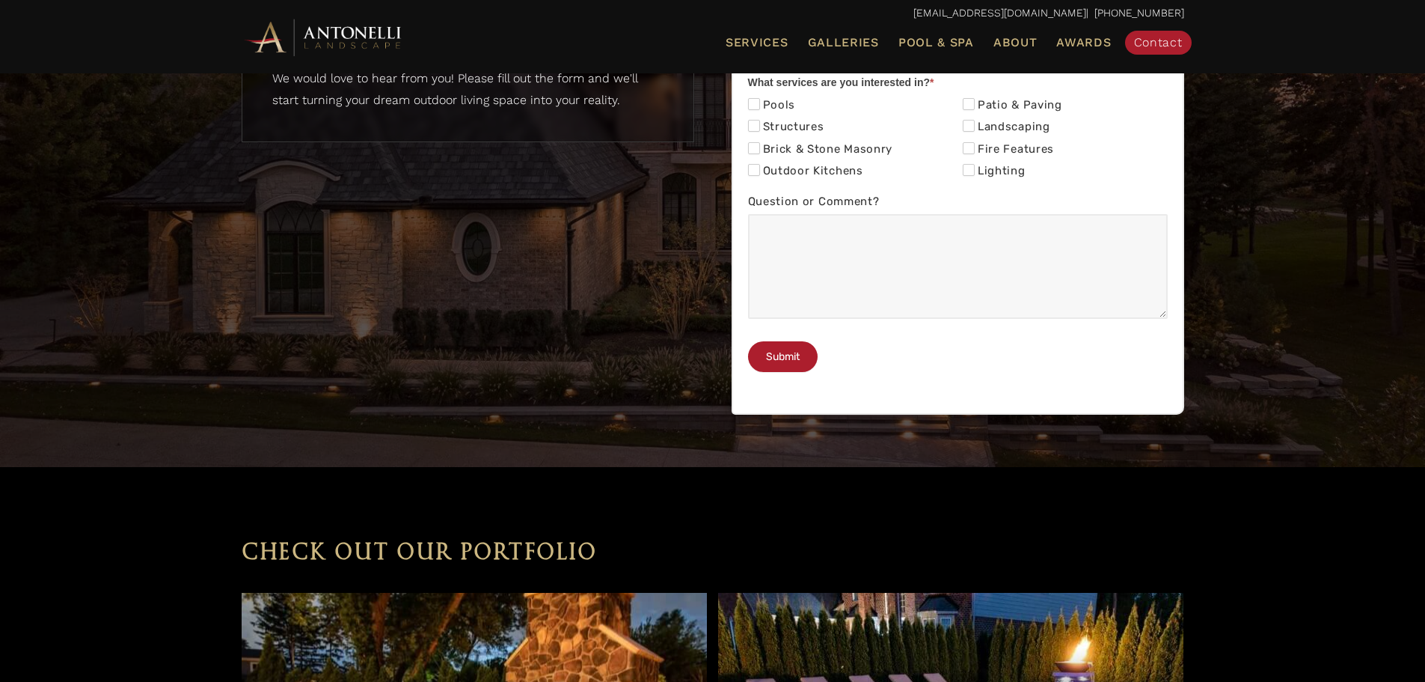
scroll to position [5536, 0]
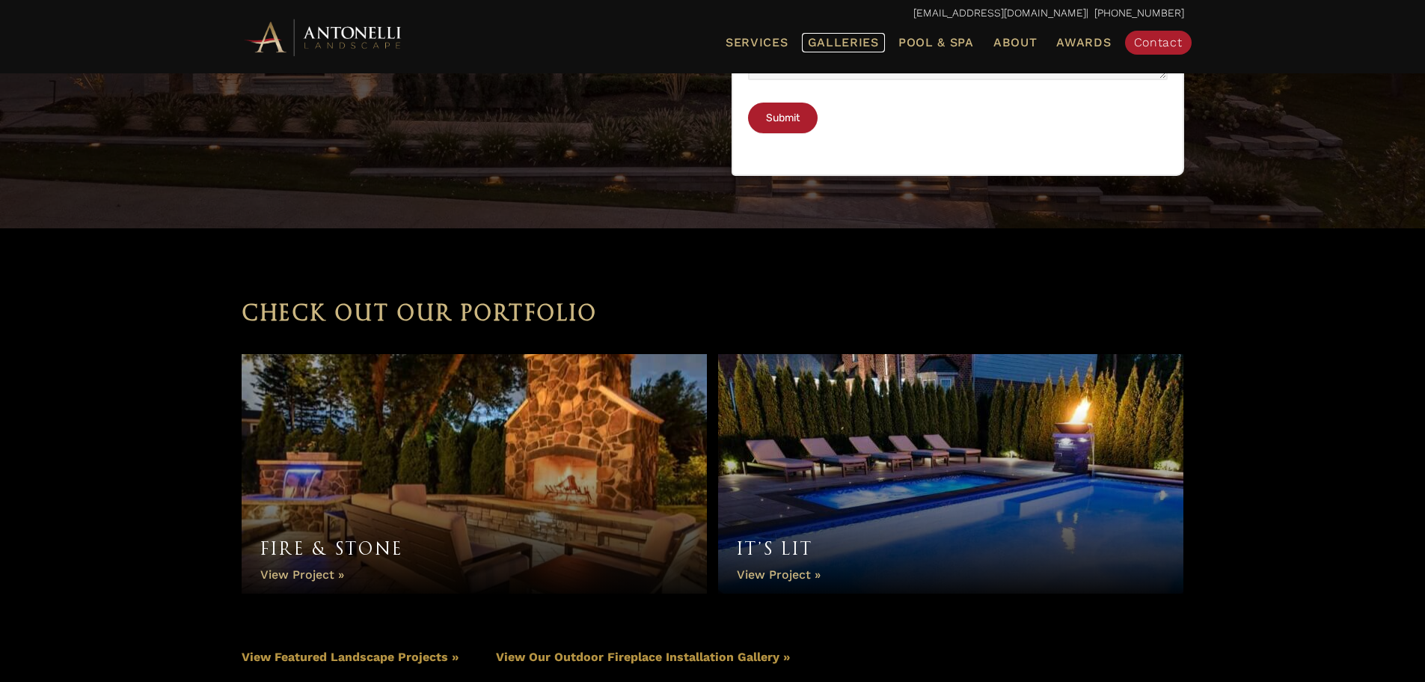
click at [847, 42] on span "Galleries" at bounding box center [843, 42] width 71 height 14
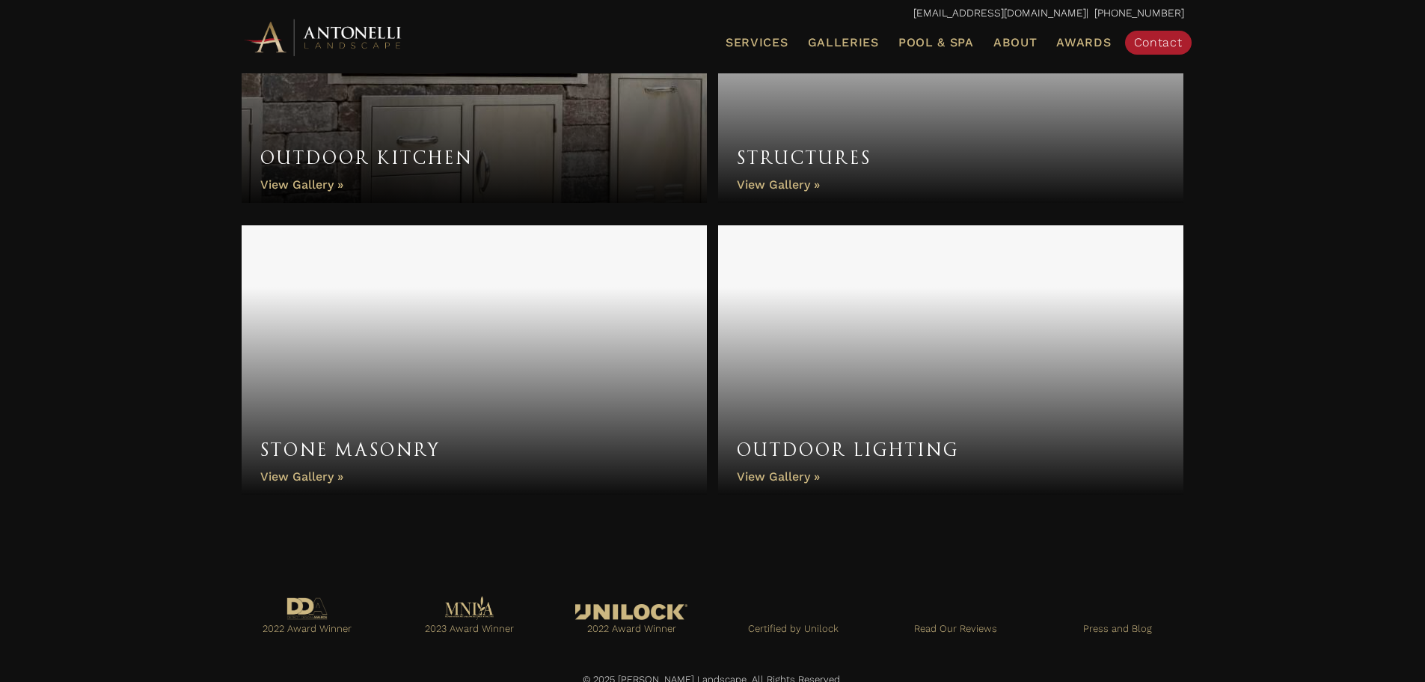
scroll to position [1226, 0]
